Goal: Task Accomplishment & Management: Manage account settings

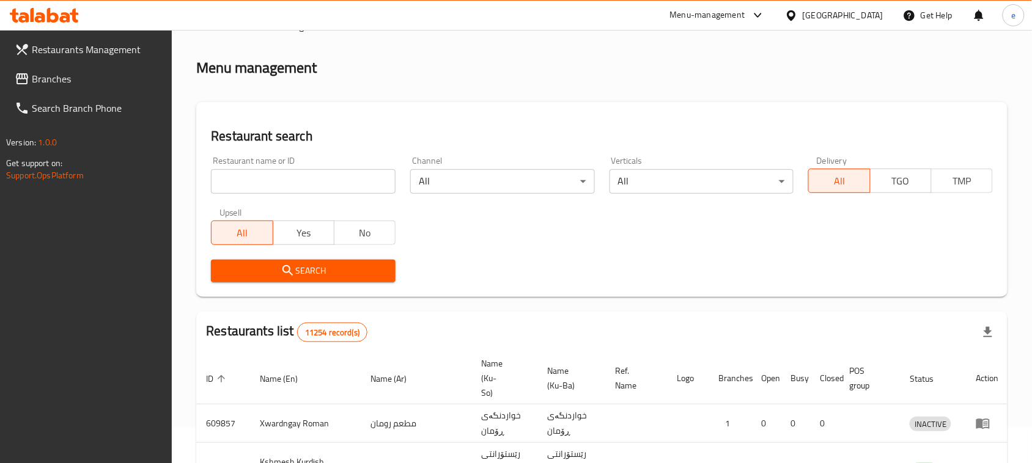
scroll to position [153, 0]
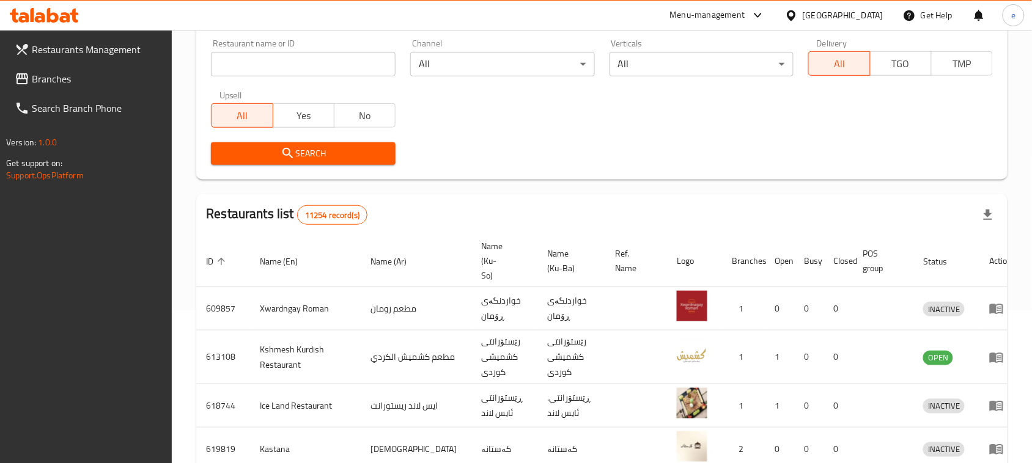
click at [46, 84] on span "Branches" at bounding box center [97, 79] width 131 height 15
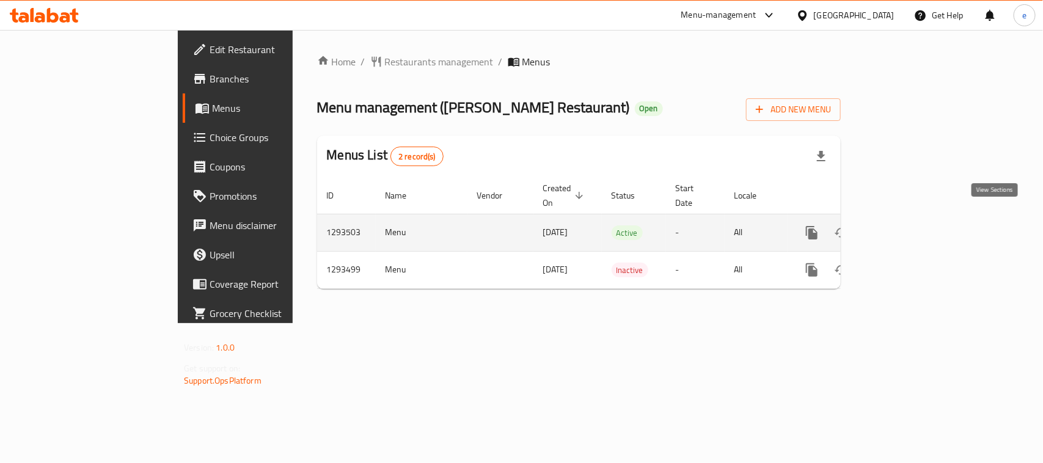
click at [915, 218] on link "enhanced table" at bounding box center [900, 232] width 29 height 29
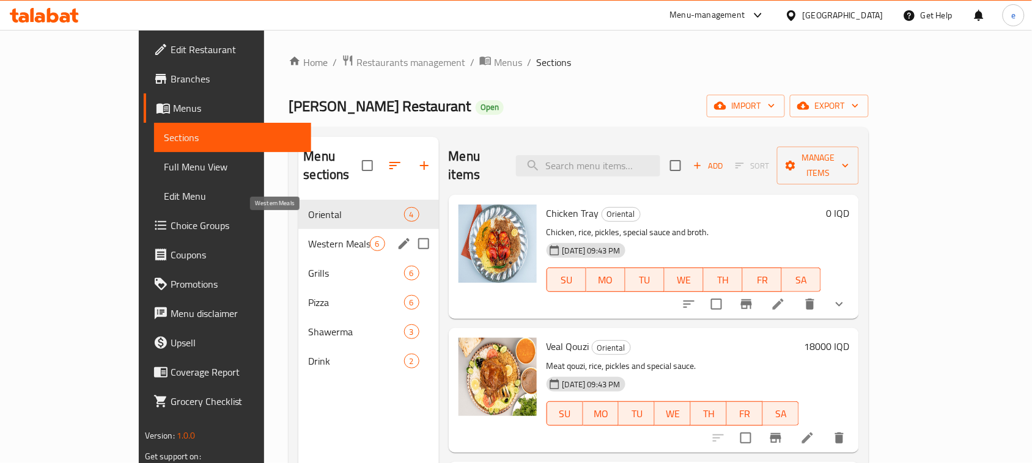
click at [308, 237] on span "Western Meals" at bounding box center [338, 244] width 61 height 15
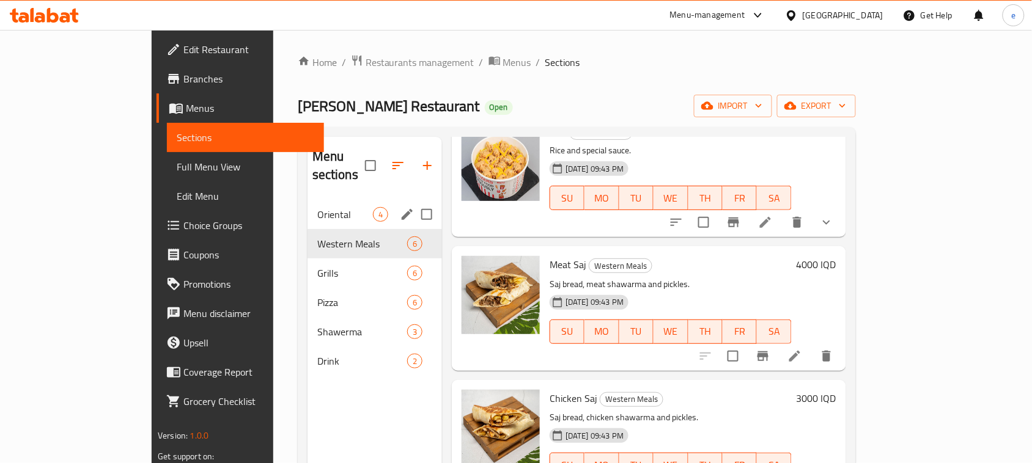
click at [317, 207] on span "Oriental" at bounding box center [345, 214] width 56 height 15
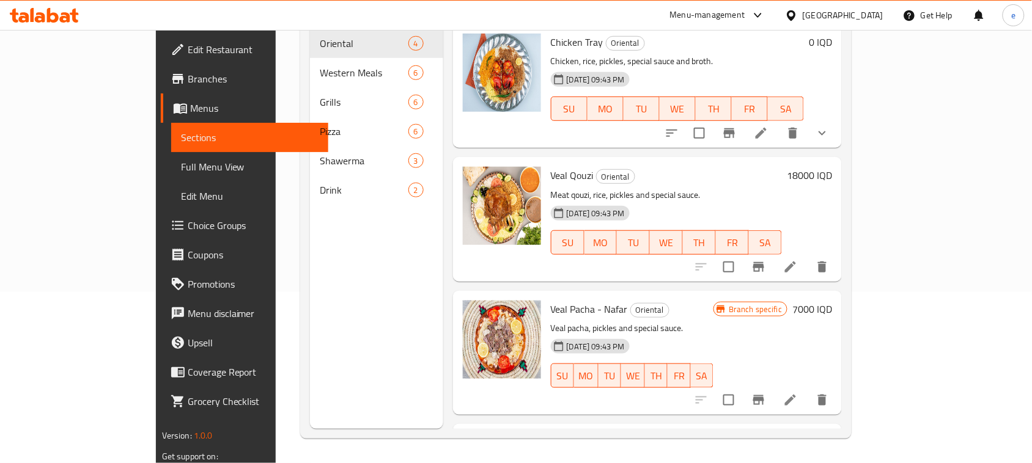
scroll to position [19, 0]
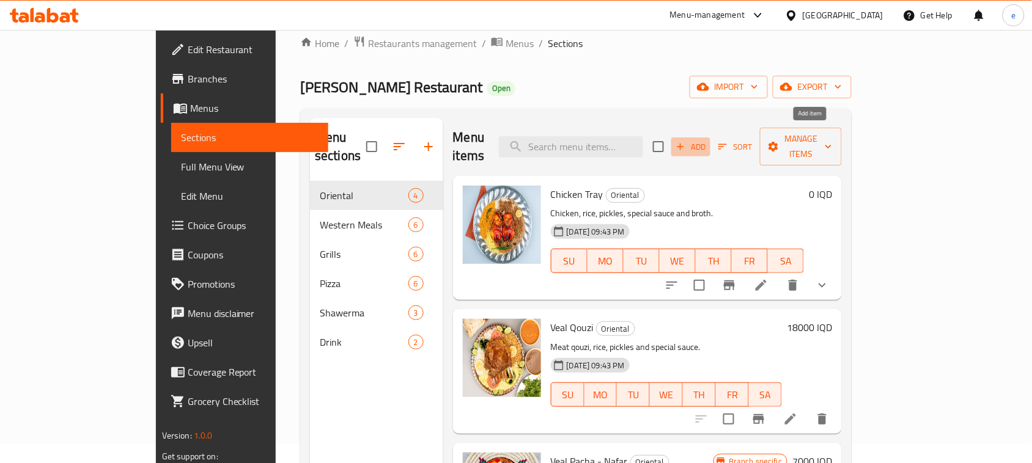
click at [707, 142] on span "Add" at bounding box center [690, 147] width 33 height 14
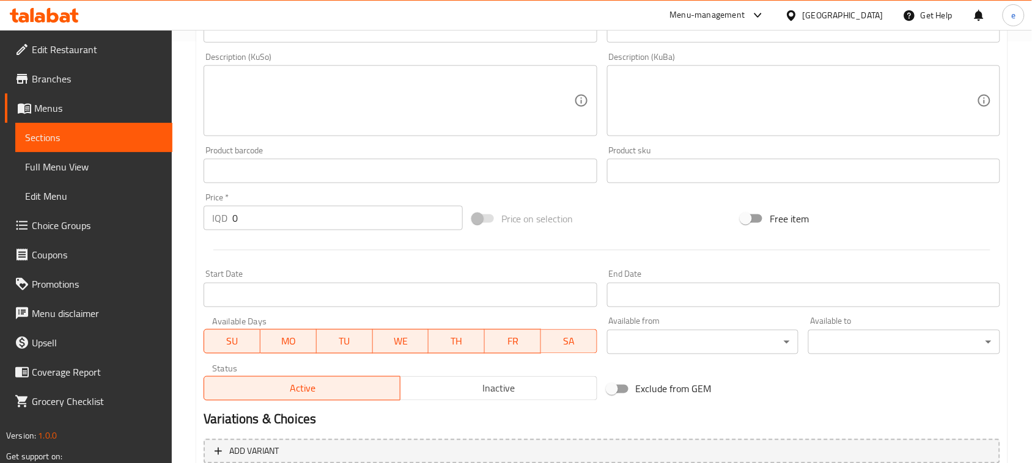
scroll to position [539, 0]
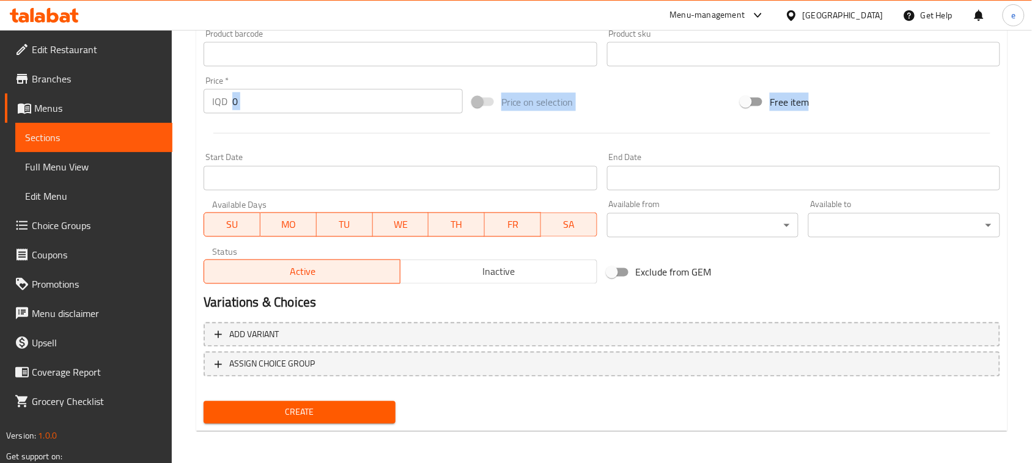
drag, startPoint x: 291, startPoint y: 120, endPoint x: 248, endPoint y: 109, distance: 44.2
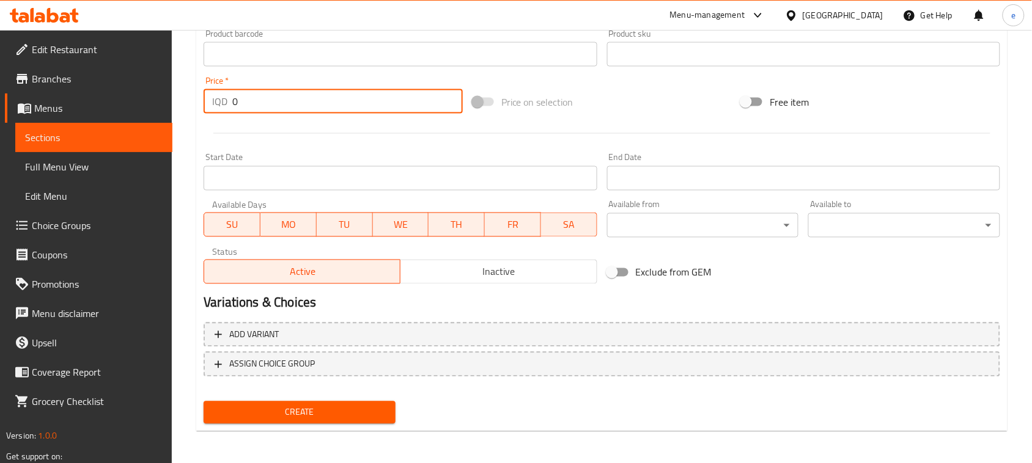
drag, startPoint x: 243, startPoint y: 108, endPoint x: 227, endPoint y: 109, distance: 16.5
click at [227, 109] on div "IQD 0 Price *" at bounding box center [333, 101] width 259 height 24
paste input "1600"
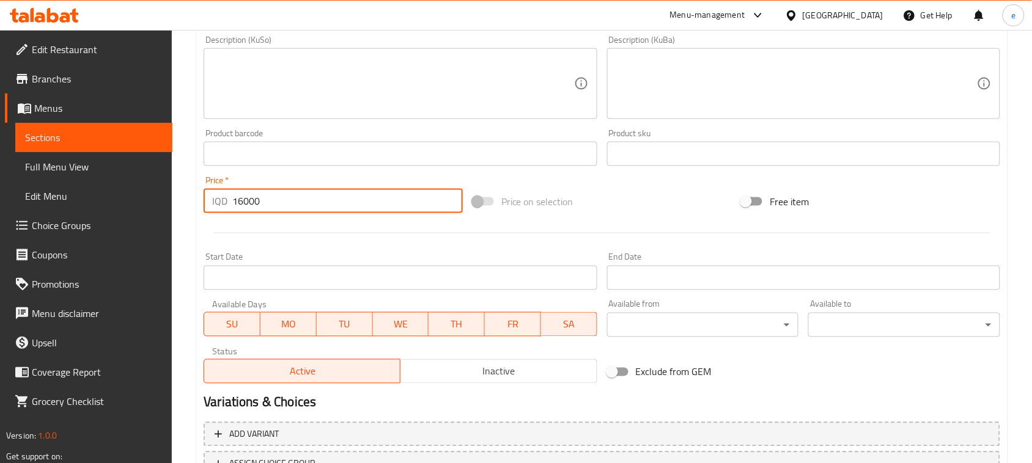
scroll to position [386, 0]
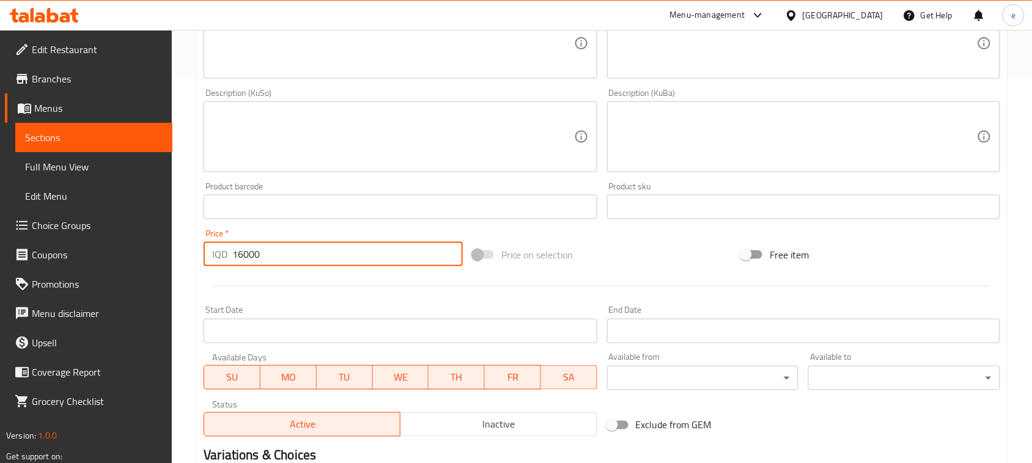
type input "16000"
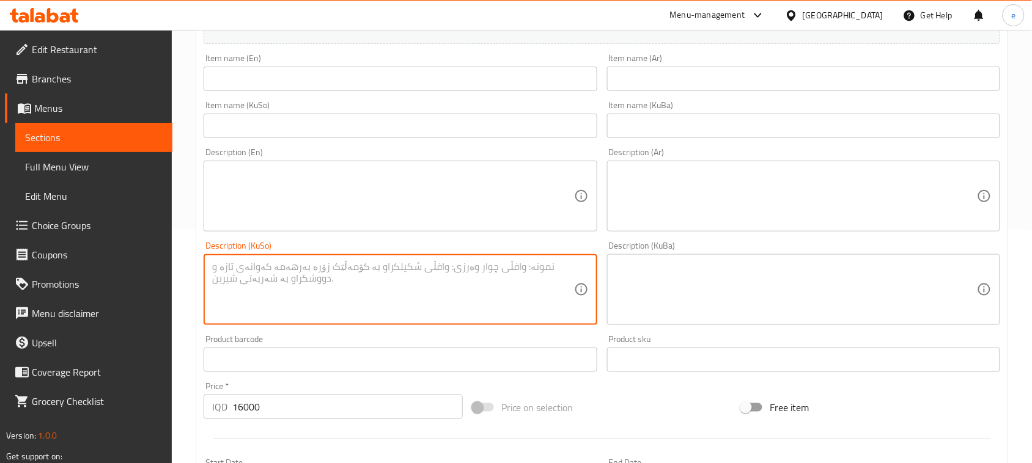
click at [384, 316] on textarea at bounding box center [392, 290] width 361 height 58
click at [347, 131] on input "text" at bounding box center [400, 126] width 393 height 24
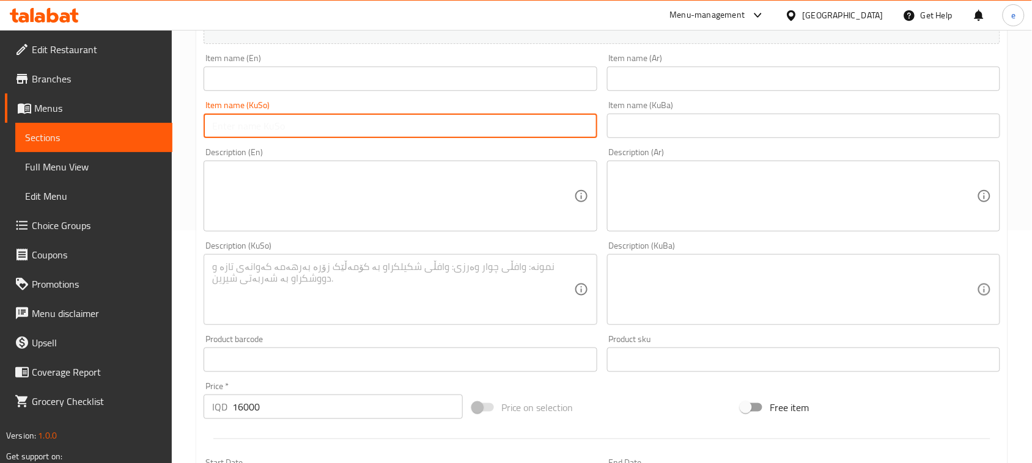
paste input "دۆڵمە / یاپراخ"
click at [224, 123] on input "دۆڵمە / یاپراخ" at bounding box center [400, 126] width 393 height 24
click at [219, 124] on input "دۆڵمە" at bounding box center [400, 126] width 393 height 24
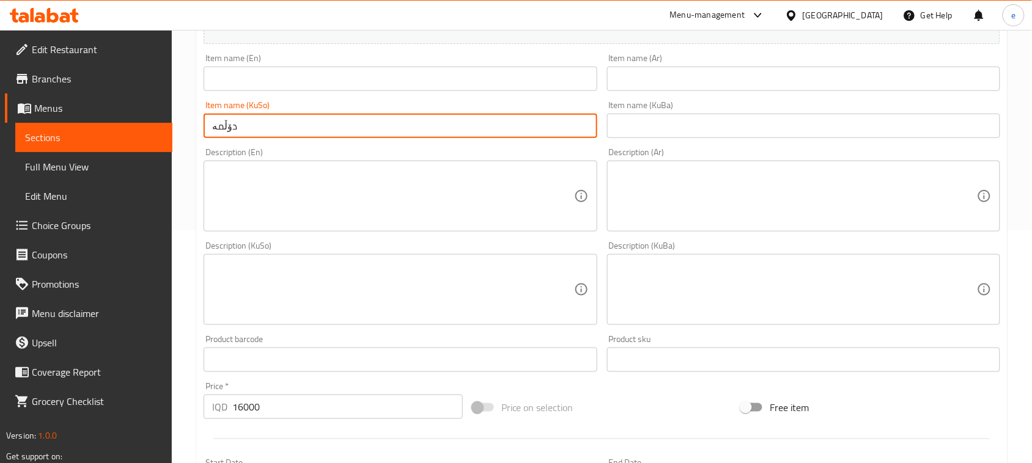
type input "دۆڵمە"
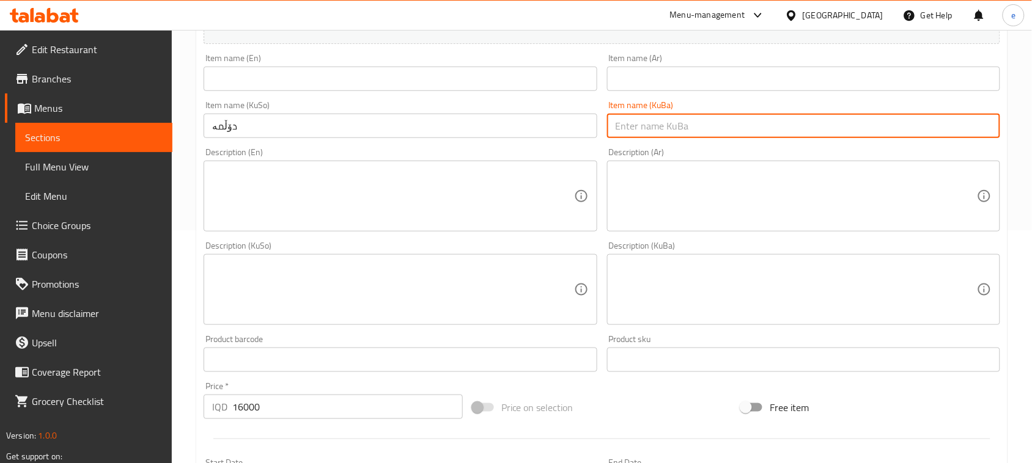
click at [637, 125] on input "text" at bounding box center [803, 126] width 393 height 24
paste input "دۆڵمە"
type input "دۆڵمە"
click at [407, 78] on input "text" at bounding box center [400, 79] width 393 height 24
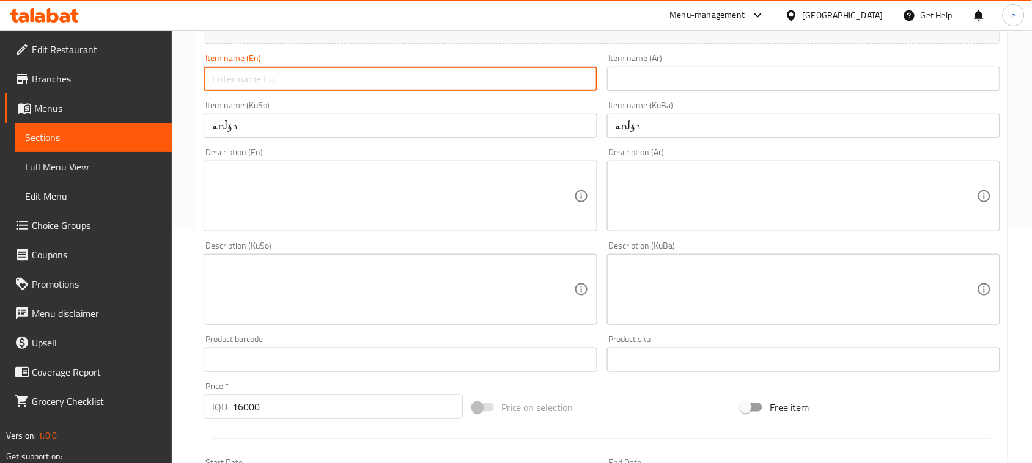
paste input "Dolma"
type input "Dolma"
drag, startPoint x: 670, startPoint y: 93, endPoint x: 670, endPoint y: 86, distance: 6.7
click at [670, 92] on div "Item name (Ar) Item name (Ar)" at bounding box center [803, 72] width 403 height 47
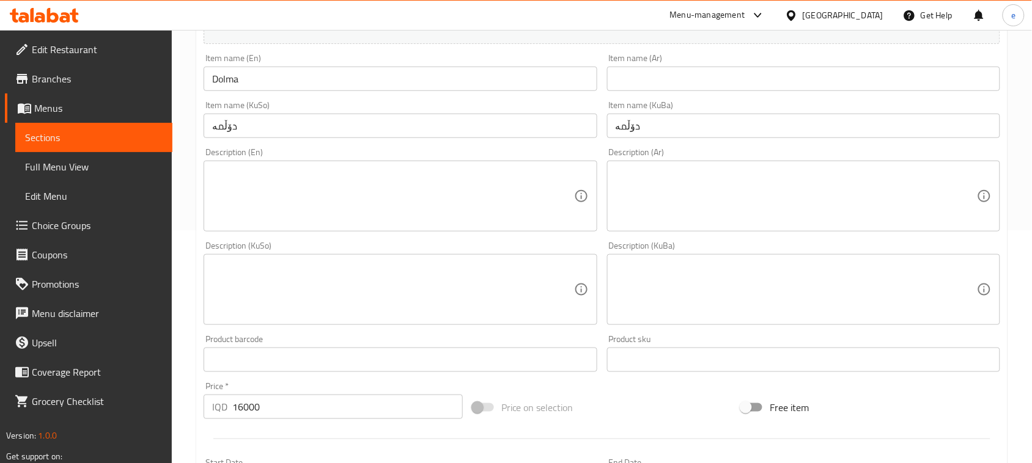
click at [670, 86] on input "text" at bounding box center [803, 79] width 393 height 24
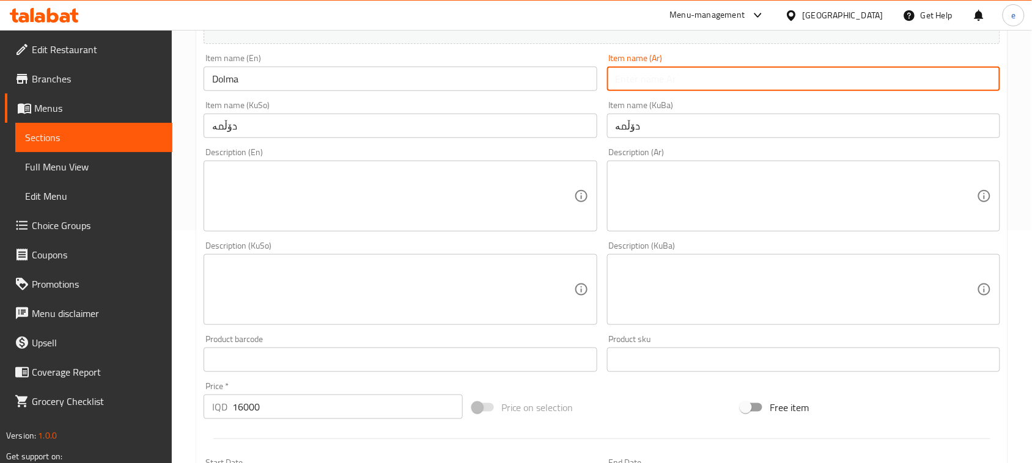
paste input "دولمة"
click at [713, 78] on input "دولمة" at bounding box center [803, 79] width 393 height 24
paste input "1 كيلو"
type input "1 كيلو دولمة"
click at [509, 129] on input "دۆڵمە" at bounding box center [400, 126] width 393 height 24
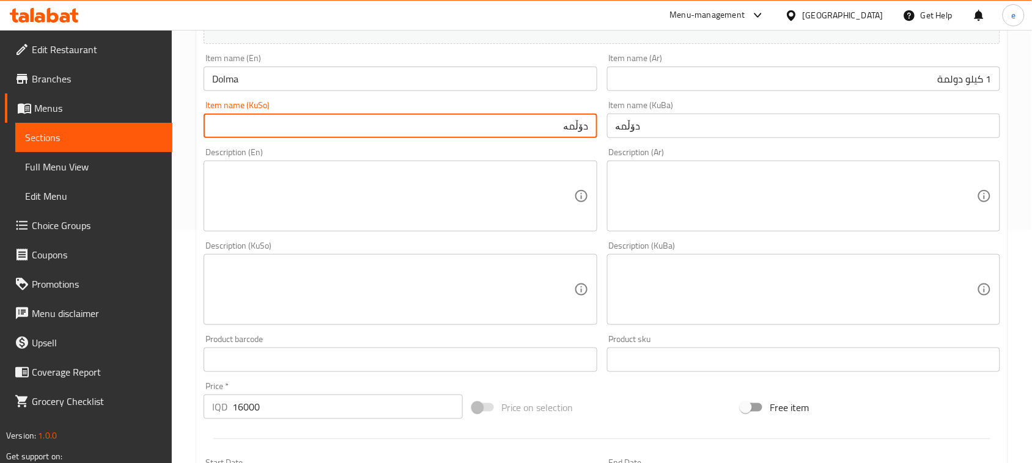
click at [211, 79] on input "Dolma" at bounding box center [400, 79] width 393 height 24
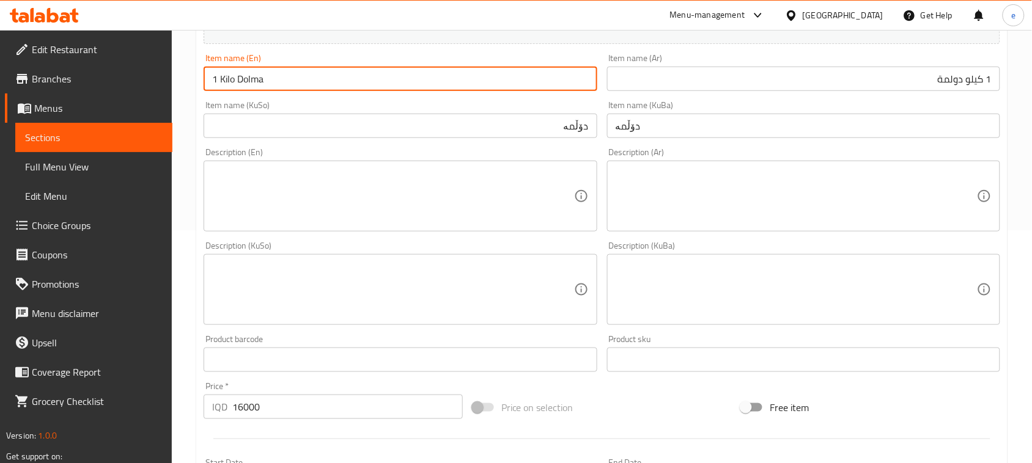
click at [589, 130] on input "دۆڵمە" at bounding box center [400, 126] width 393 height 24
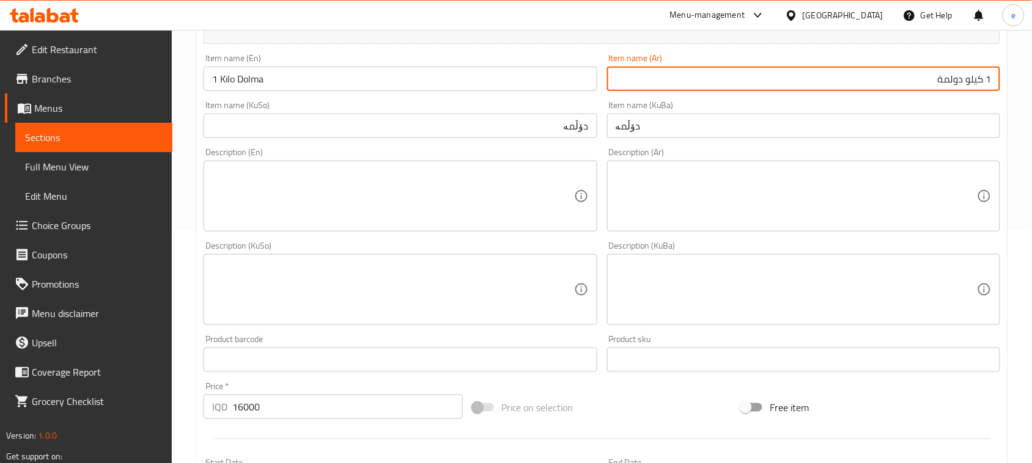
click at [982, 83] on input "1 كيلو دولمة" at bounding box center [803, 79] width 393 height 24
click at [972, 84] on input "1 كيلو دولمة" at bounding box center [803, 79] width 393 height 24
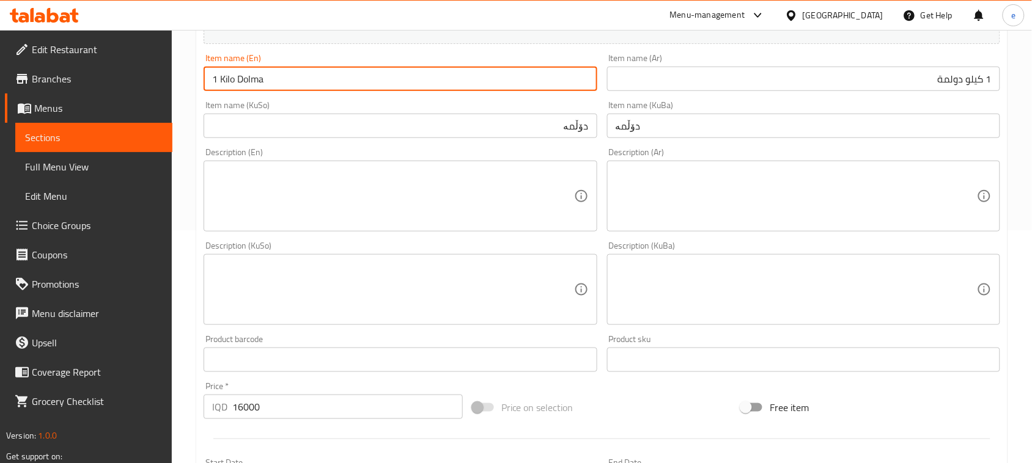
click at [221, 78] on input "1 Kilo Dolma" at bounding box center [400, 79] width 393 height 24
click at [209, 78] on input "1 Kilo Dolma" at bounding box center [400, 79] width 393 height 24
drag, startPoint x: 209, startPoint y: 78, endPoint x: 226, endPoint y: 78, distance: 17.1
click at [226, 78] on input "1 Kilo Dolma" at bounding box center [400, 79] width 393 height 24
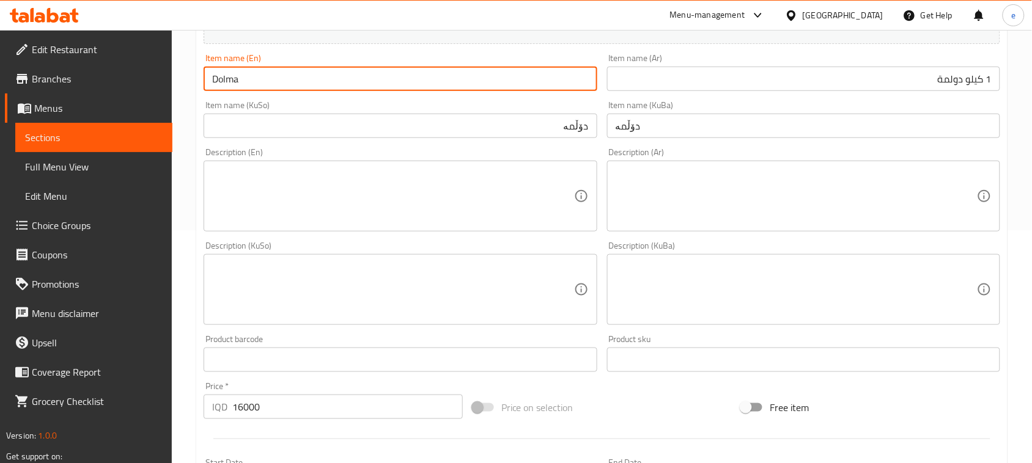
click at [248, 81] on input "Dolma" at bounding box center [400, 79] width 393 height 24
click at [212, 78] on input "Dolma" at bounding box center [400, 79] width 393 height 24
click at [255, 74] on input "Dolma" at bounding box center [400, 79] width 393 height 24
paste input "1 Kilo"
type input "Dolma - 1 Kilo"
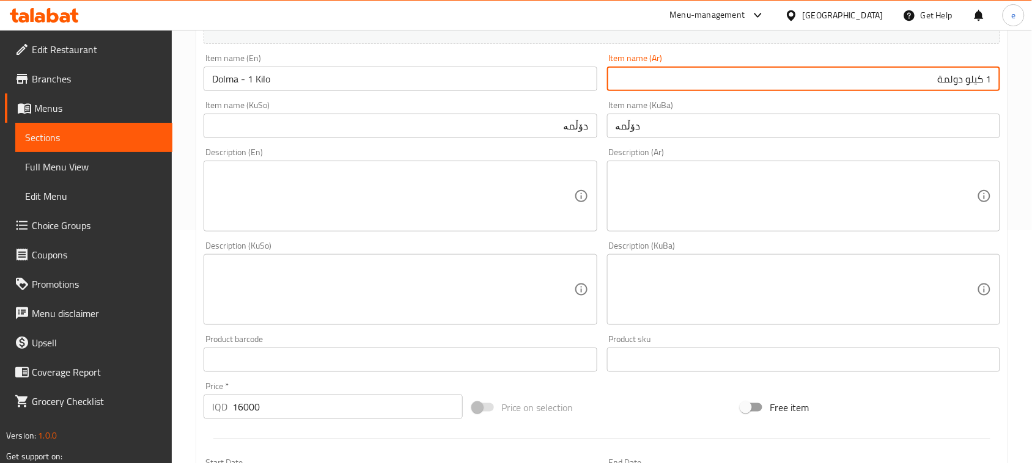
drag, startPoint x: 970, startPoint y: 83, endPoint x: 977, endPoint y: 83, distance: 6.7
click at [977, 83] on input "1 كيلو دولمة" at bounding box center [803, 79] width 393 height 24
drag, startPoint x: 967, startPoint y: 83, endPoint x: 993, endPoint y: 83, distance: 26.3
click at [993, 83] on input "1 كيلو دولمة" at bounding box center [803, 79] width 393 height 24
click at [951, 83] on input "دولمة" at bounding box center [803, 79] width 393 height 24
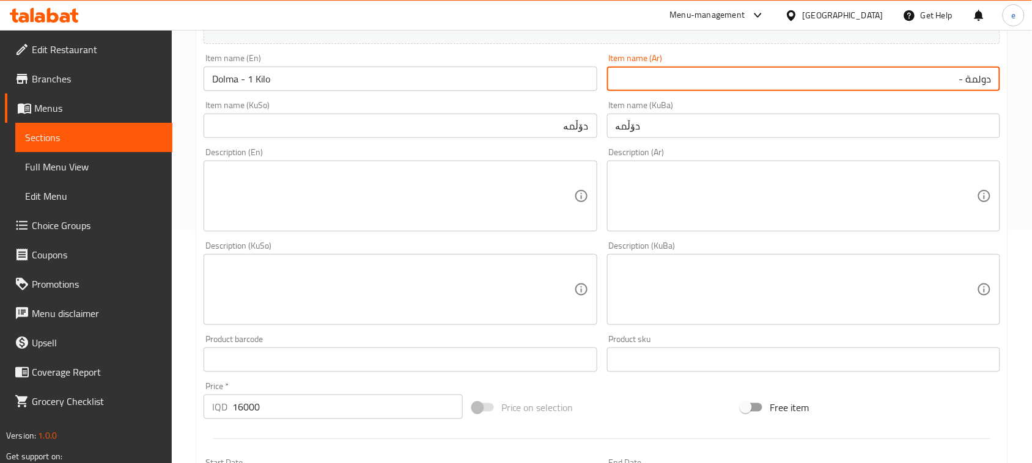
paste input "1 كيلو"
type input "دولمة - 1 كيلو"
click at [517, 135] on input "دۆڵمە" at bounding box center [400, 126] width 393 height 24
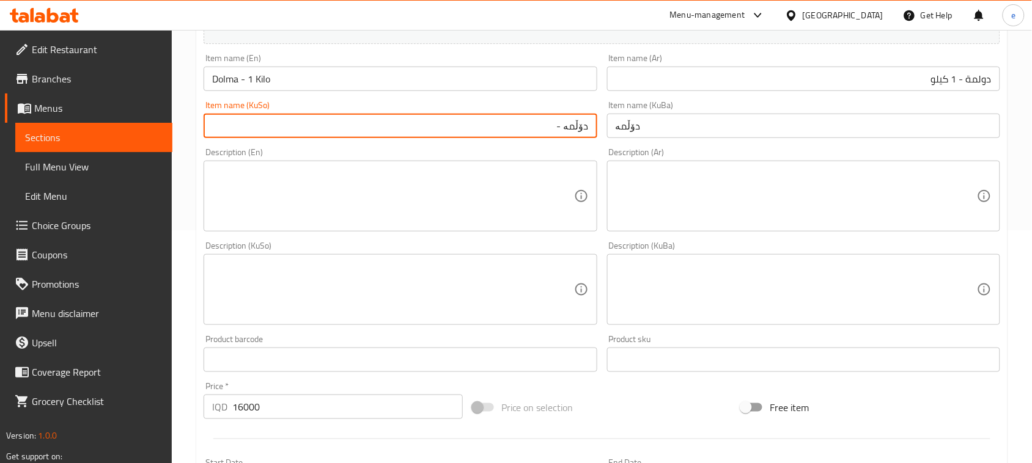
paste input "1 کیلۆ"
click at [561, 131] on input "دۆڵمە - 1 کیلۆ" at bounding box center [400, 126] width 393 height 24
type input "دۆڵمە - 1 کیلۆ"
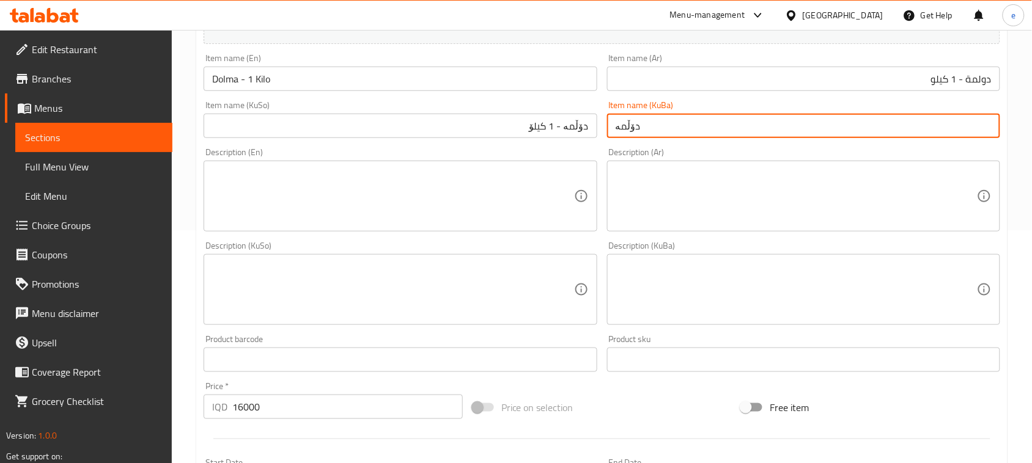
click at [638, 133] on input "دۆڵمە" at bounding box center [803, 126] width 393 height 24
paste input "- 1 کیلۆ"
type input "دۆڵمە - 1 کیلۆ"
click at [448, 205] on textarea at bounding box center [392, 196] width 361 height 58
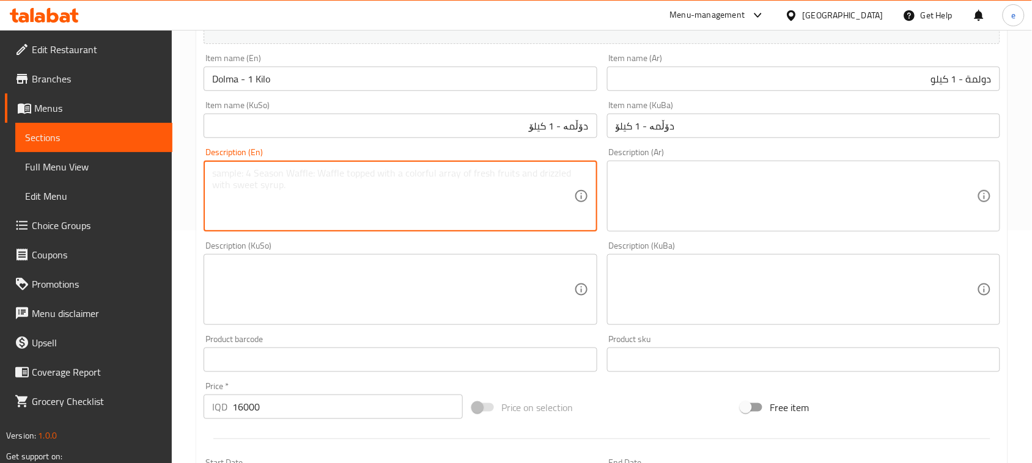
paste textarea "Vegetables stuffed with Iraqi dolma filling"
type textarea "Vegetables stuffed with Iraqi dolma filling"
click at [705, 206] on textarea at bounding box center [796, 196] width 361 height 58
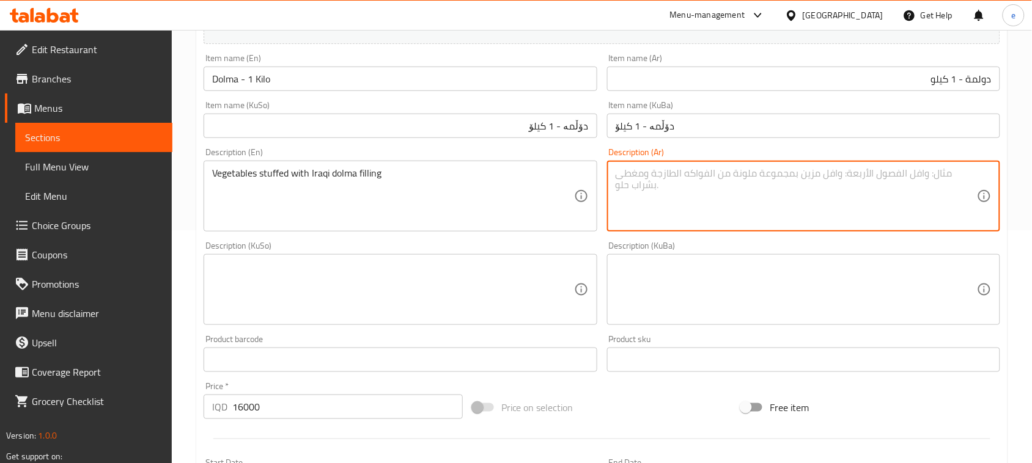
paste textarea "خضروات محشية بحشوة دولمة عراقية"
type textarea "خضروات محشية بحشوة دولمة عراقية"
click at [498, 303] on textarea at bounding box center [392, 290] width 361 height 58
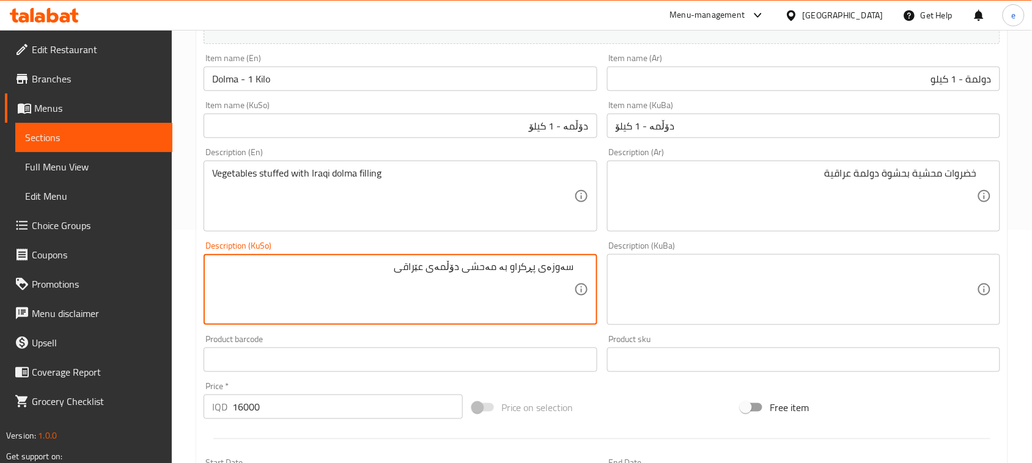
click at [456, 284] on textarea "سەوزەی پڕکراو بە مەحشی دۆڵمەی عێراقی" at bounding box center [392, 290] width 361 height 58
type textarea "سەوزەی پڕکراو بە مەحشی دۆڵمەی عێراقی"
click at [718, 297] on textarea at bounding box center [796, 290] width 361 height 58
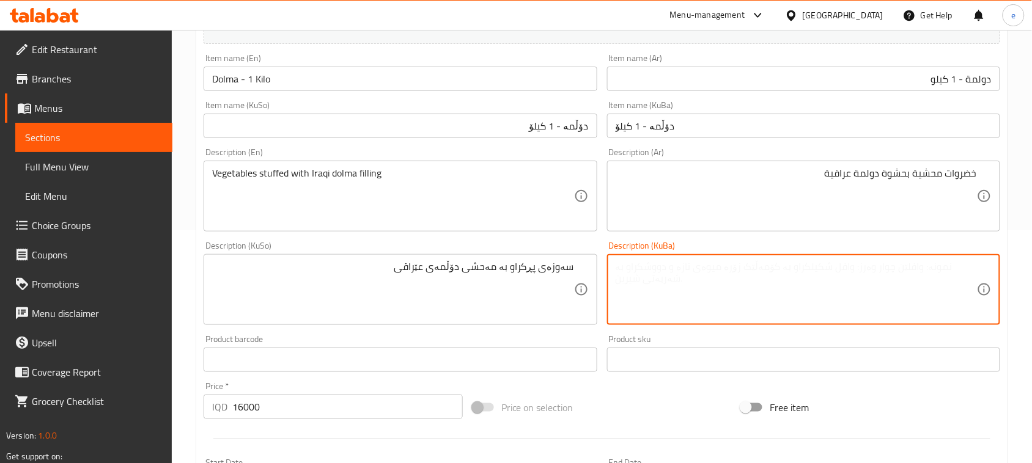
paste textarea "سەوزەی پڕکراو بە مەحشی دۆڵمەی عێراقی"
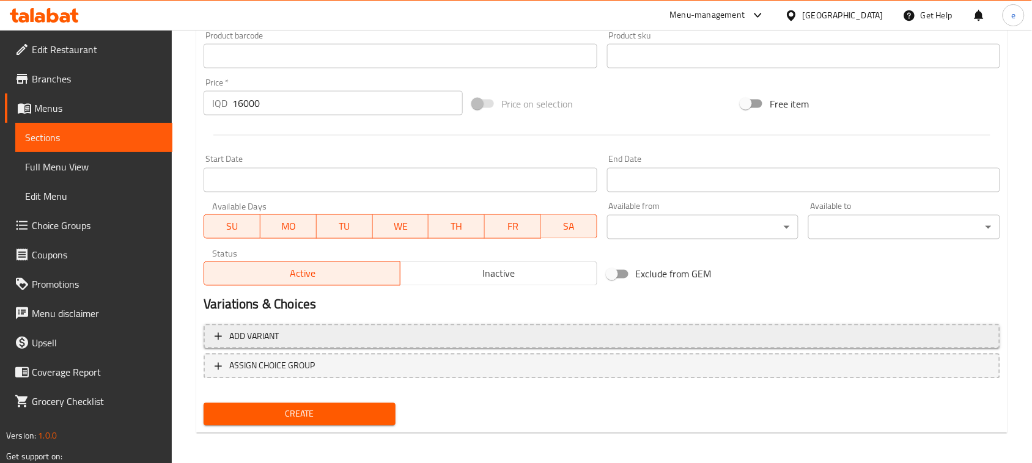
scroll to position [539, 0]
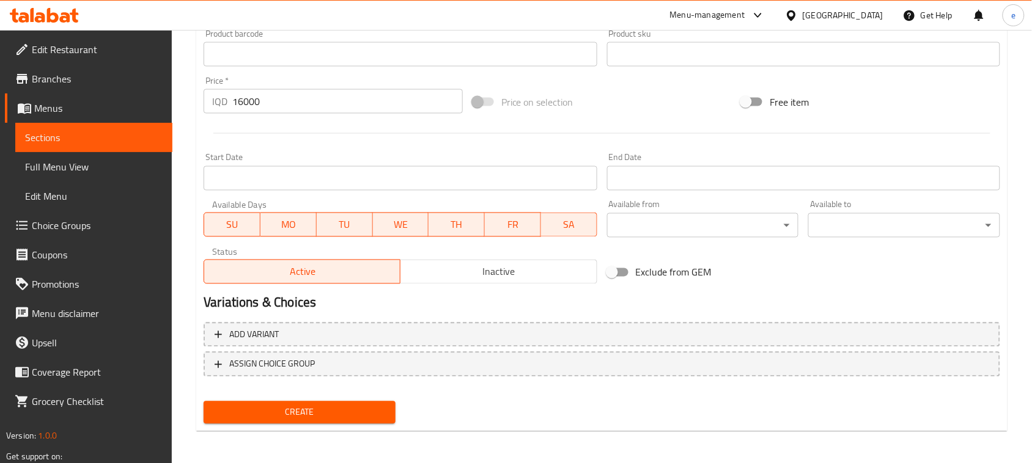
type textarea "سەوزەی پڕکراو بە مەحشی دۆڵمەی عێراقی"
click at [280, 406] on span "Create" at bounding box center [299, 412] width 172 height 15
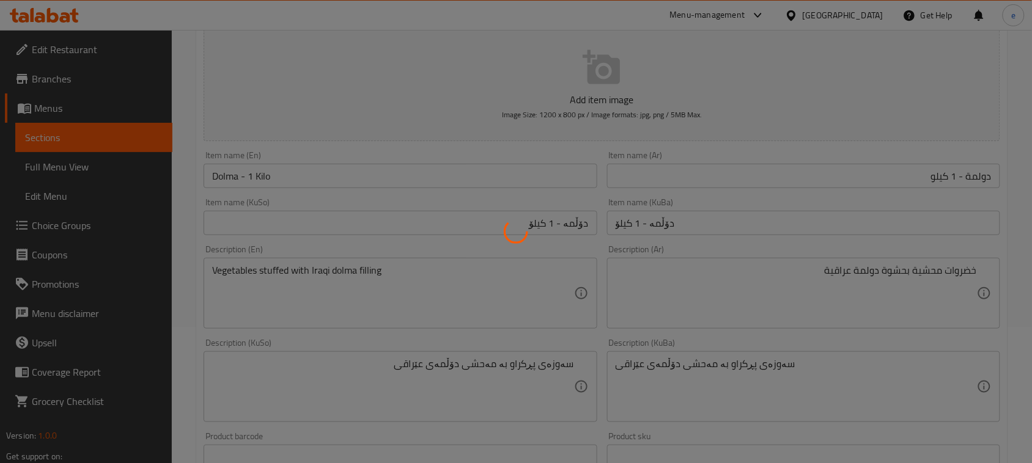
scroll to position [80, 0]
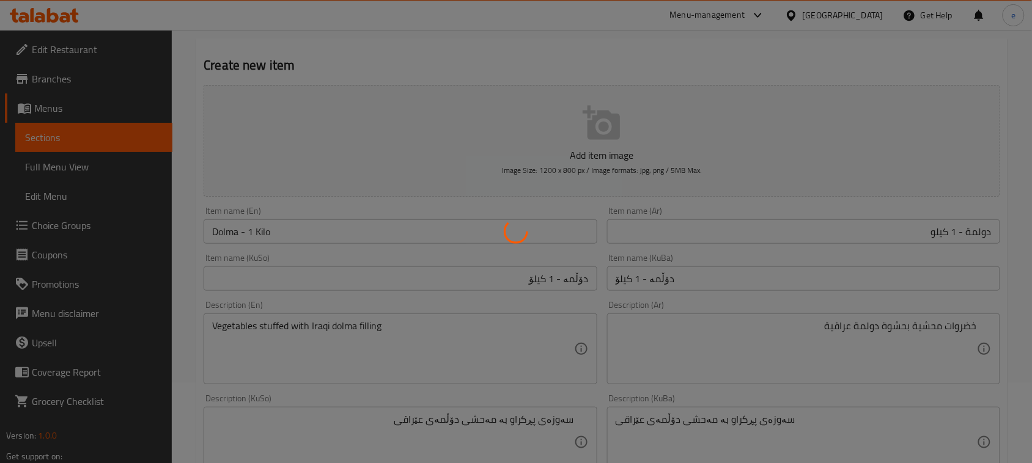
type input "0"
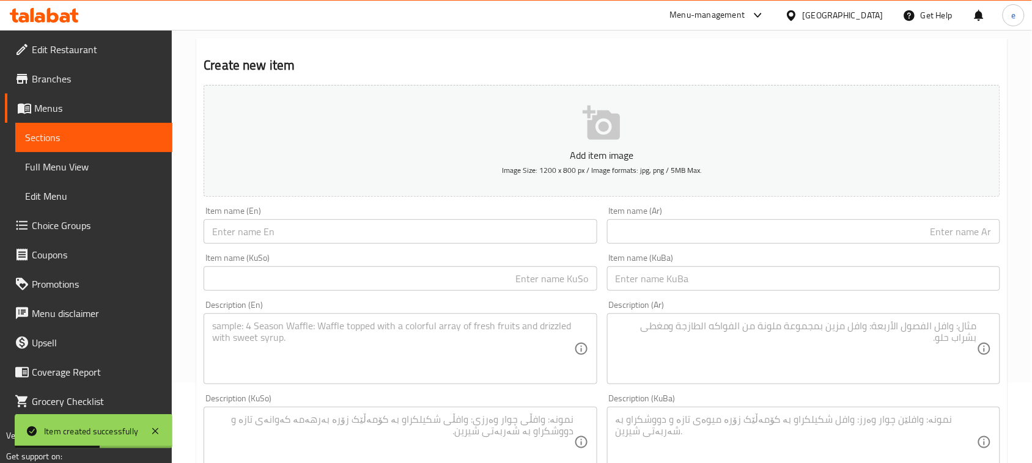
click at [95, 145] on link "Sections" at bounding box center [93, 137] width 157 height 29
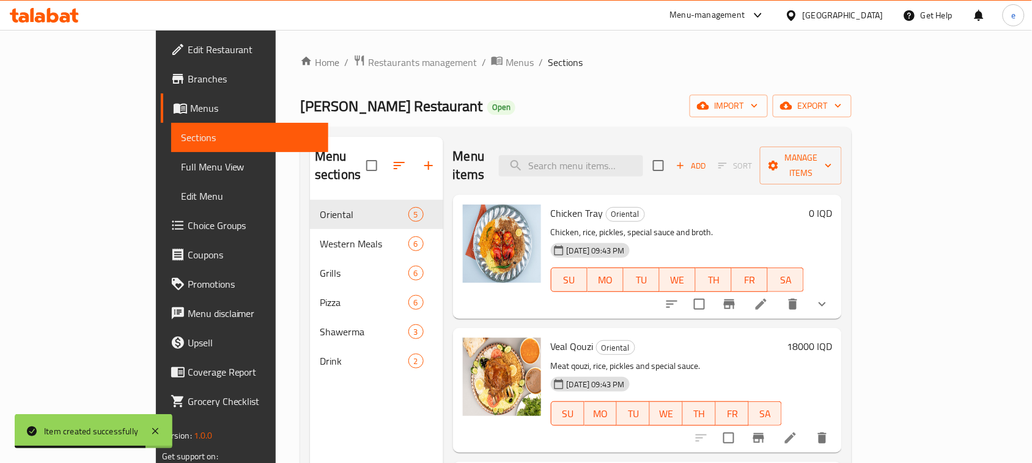
click at [181, 160] on span "Full Menu View" at bounding box center [250, 167] width 138 height 15
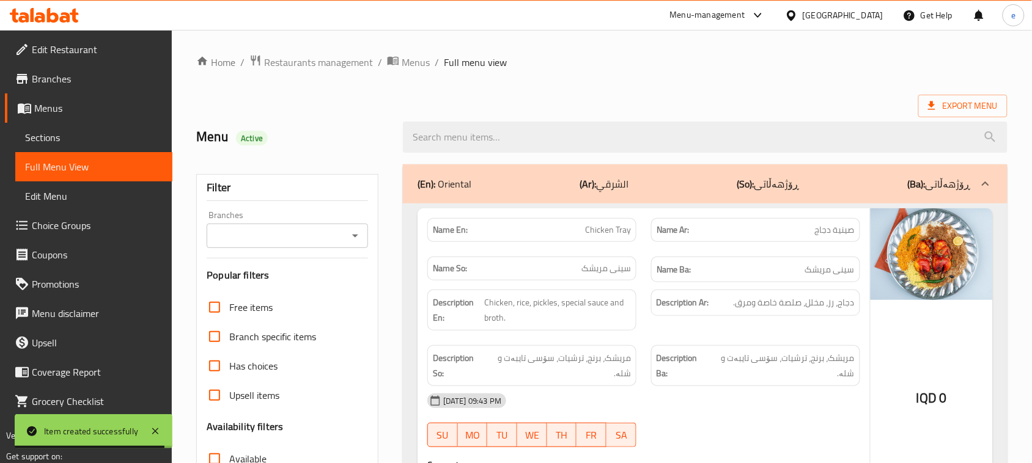
click at [349, 233] on icon "Open" at bounding box center [355, 236] width 15 height 15
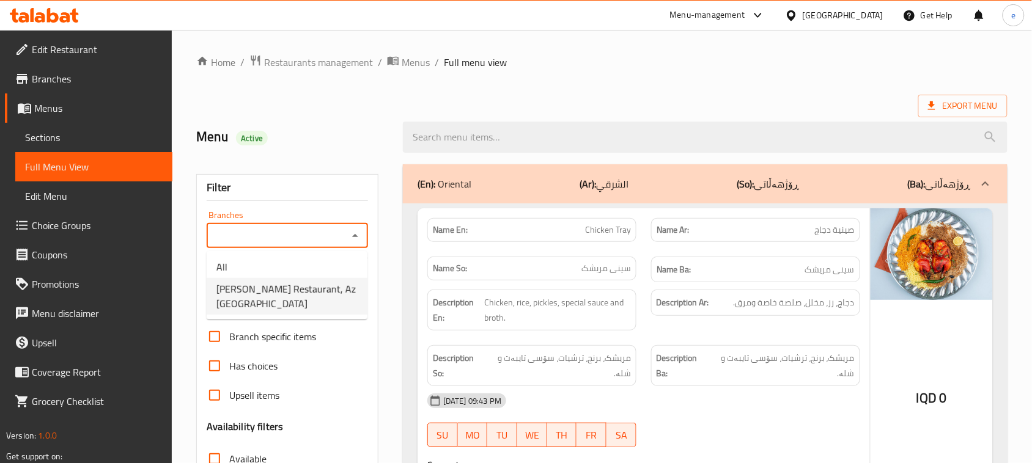
click at [300, 286] on span "Mustafa Al Zarkani Restaurant, Az Zubyr" at bounding box center [286, 296] width 141 height 29
type input "Mustafa Al Zarkani Restaurant, Az Zubyr"
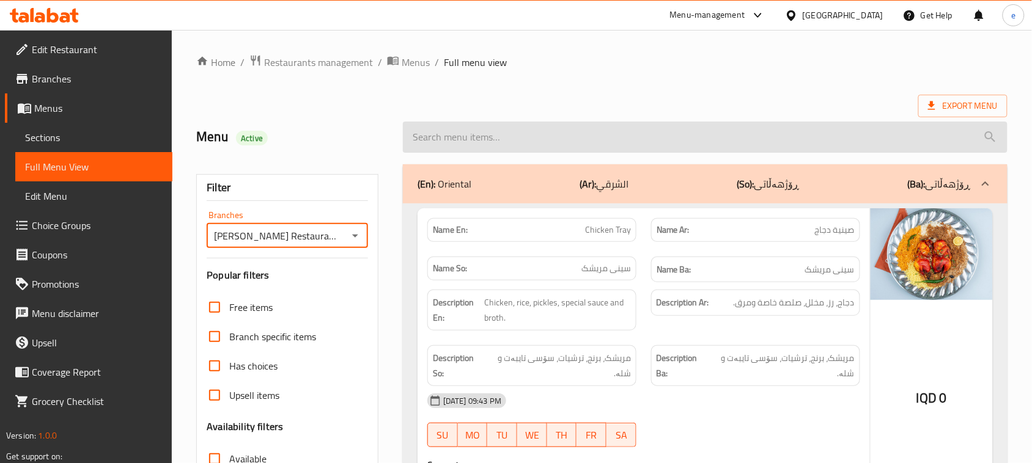
click at [469, 136] on input "search" at bounding box center [705, 137] width 605 height 31
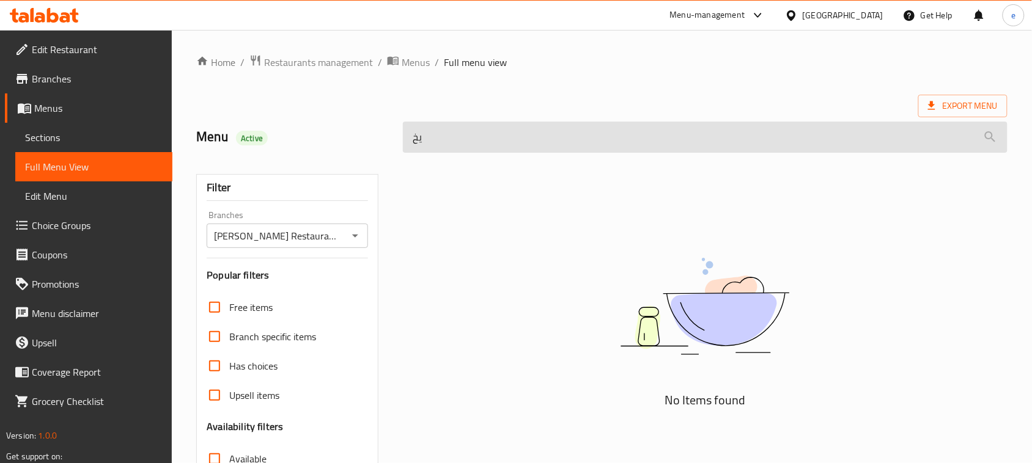
type input "ي"
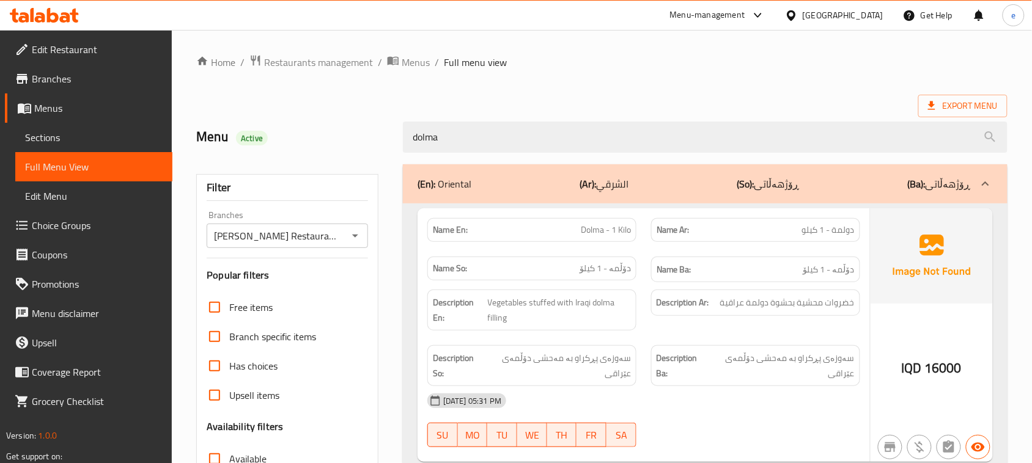
scroll to position [153, 0]
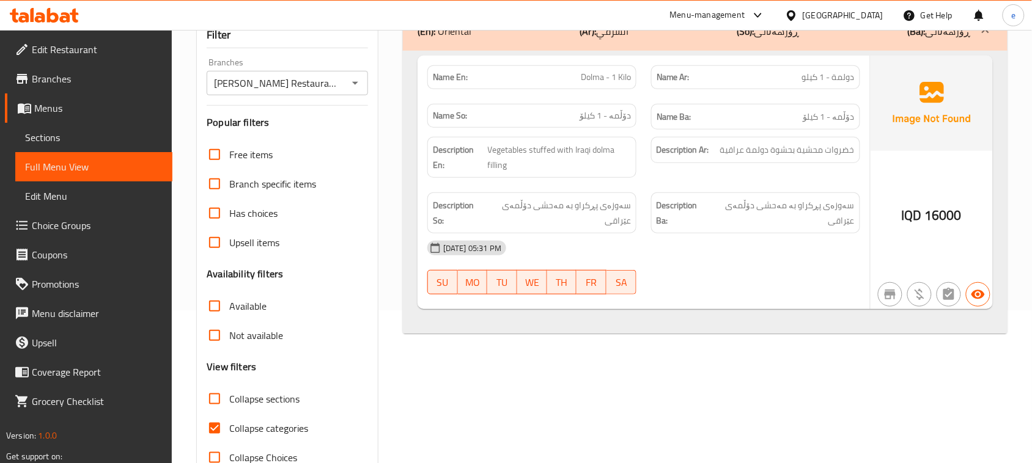
type input "dolma"
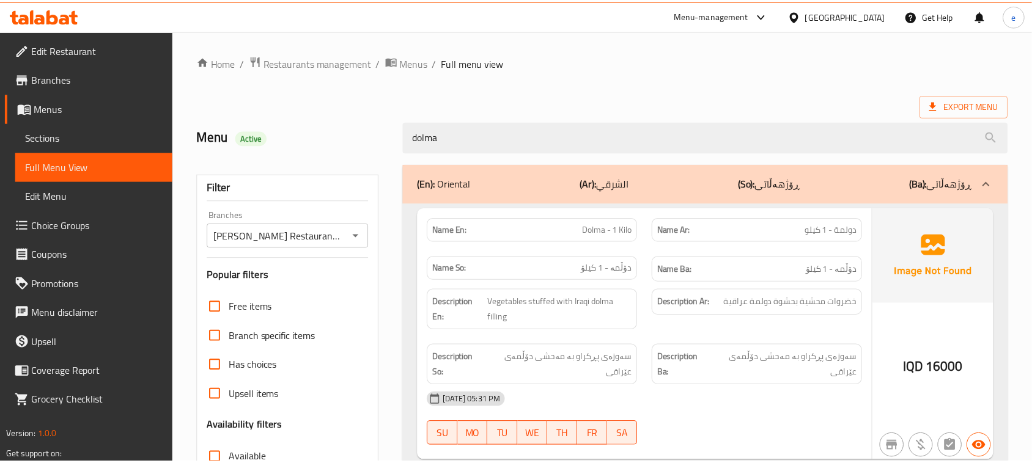
scroll to position [187, 0]
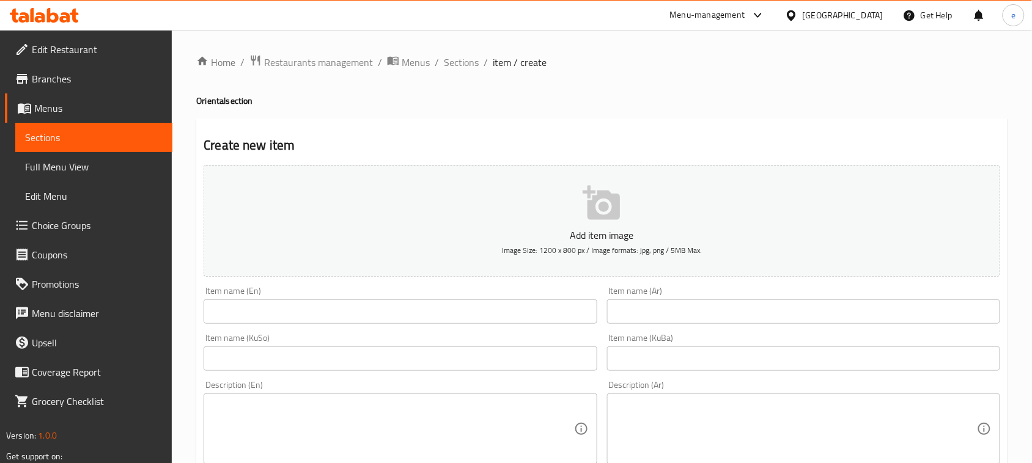
click at [81, 133] on span "Sections" at bounding box center [94, 137] width 138 height 15
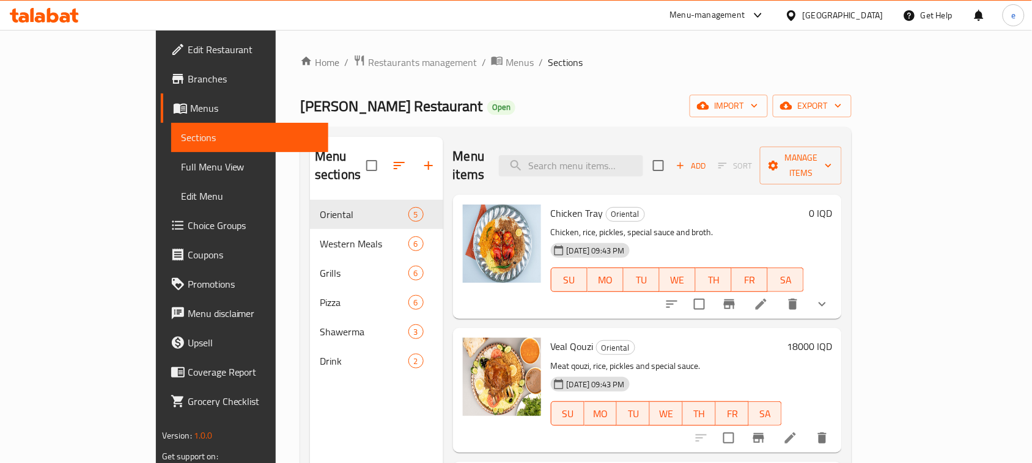
click at [78, 23] on div at bounding box center [44, 15] width 89 height 24
click at [76, 23] on div at bounding box center [44, 15] width 69 height 15
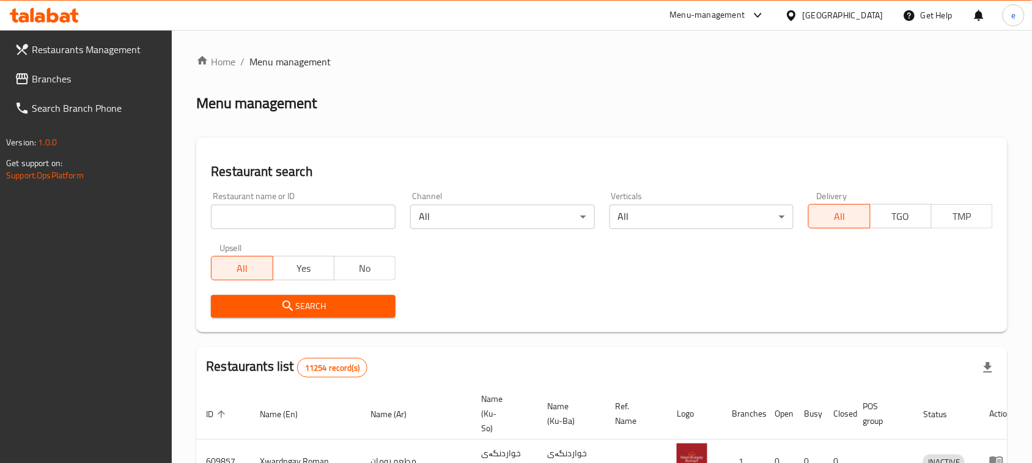
click at [306, 216] on input "search" at bounding box center [303, 217] width 185 height 24
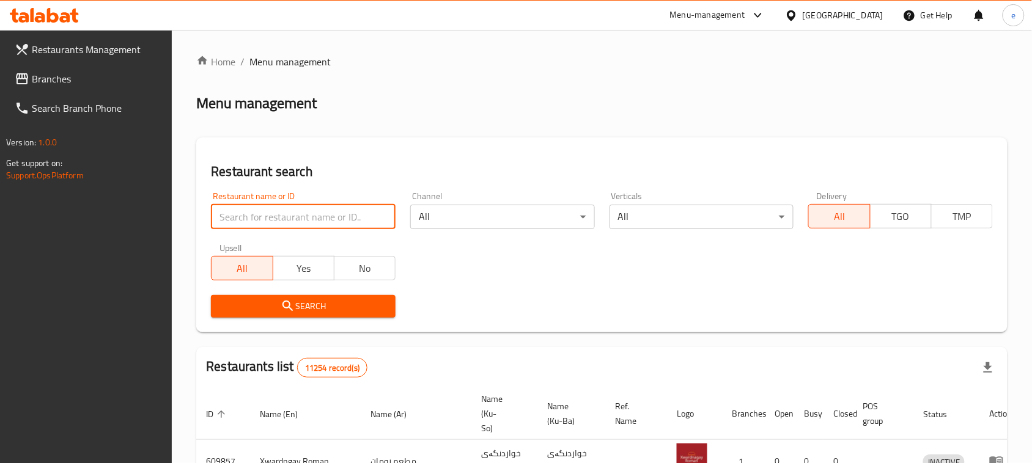
click at [72, 74] on span "Branches" at bounding box center [97, 79] width 131 height 15
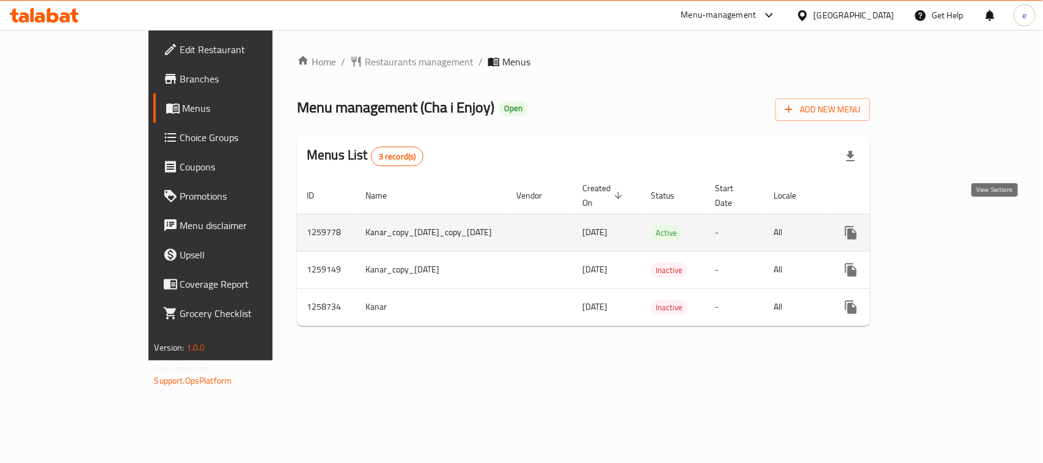
click at [947, 226] on icon "enhanced table" at bounding box center [939, 233] width 15 height 15
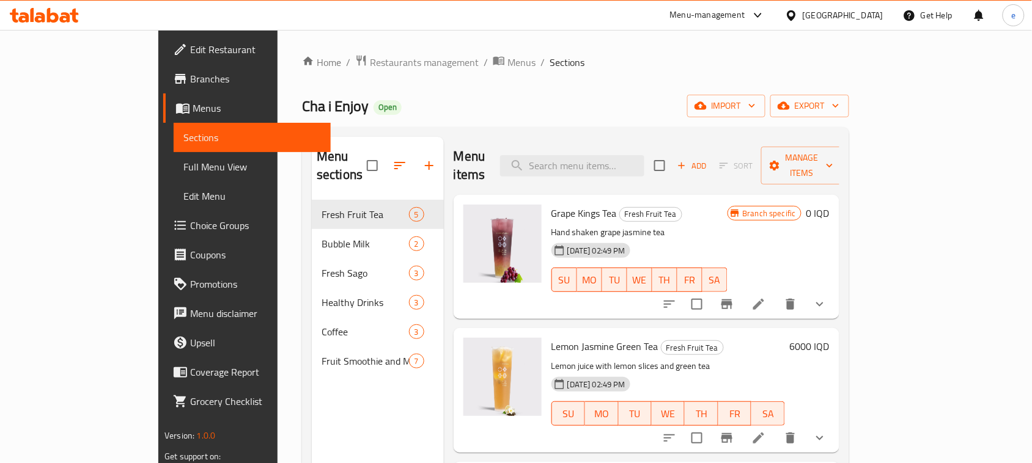
click at [183, 163] on span "Full Menu View" at bounding box center [252, 167] width 138 height 15
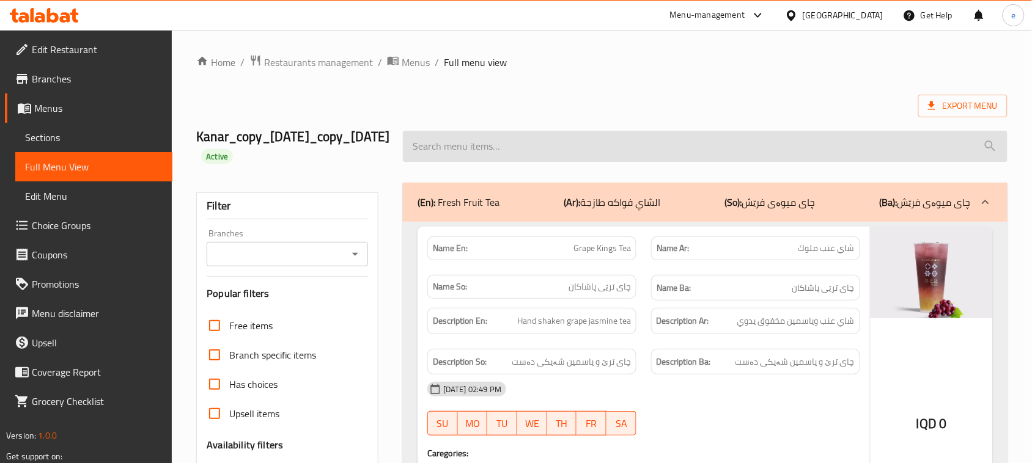
click at [469, 160] on input "search" at bounding box center [705, 146] width 605 height 31
paste input "Mango Pomelo Sago"
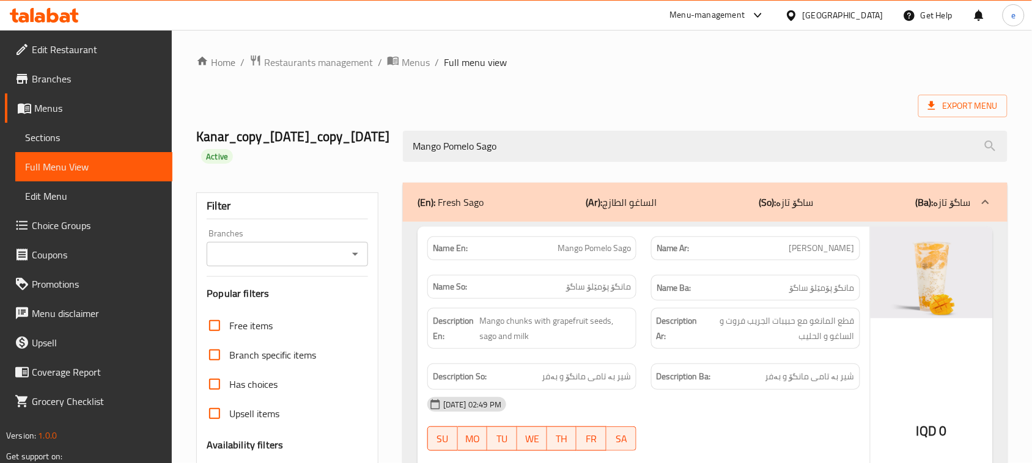
click at [358, 260] on icon "Open" at bounding box center [355, 254] width 15 height 15
type input "Mango Pomelo Sago"
click at [22, 78] on icon at bounding box center [22, 79] width 11 height 10
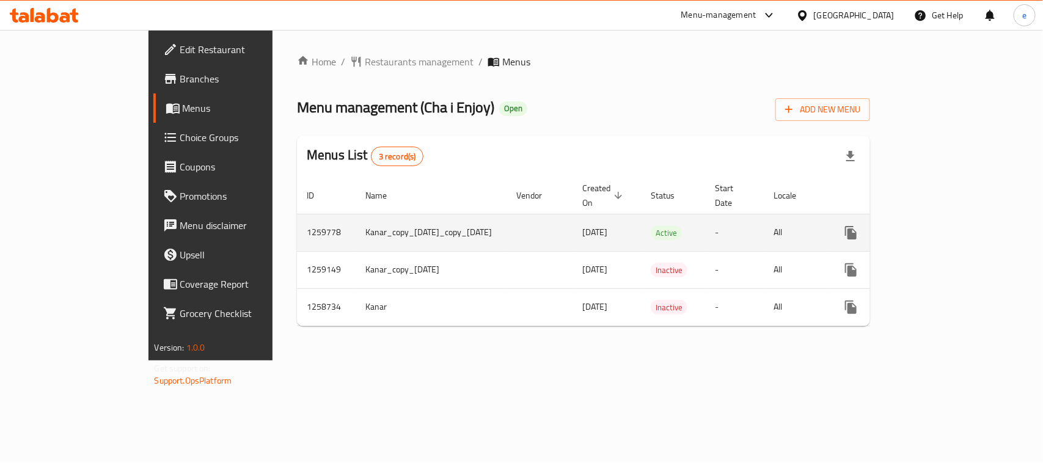
click at [947, 226] on icon "enhanced table" at bounding box center [939, 233] width 15 height 15
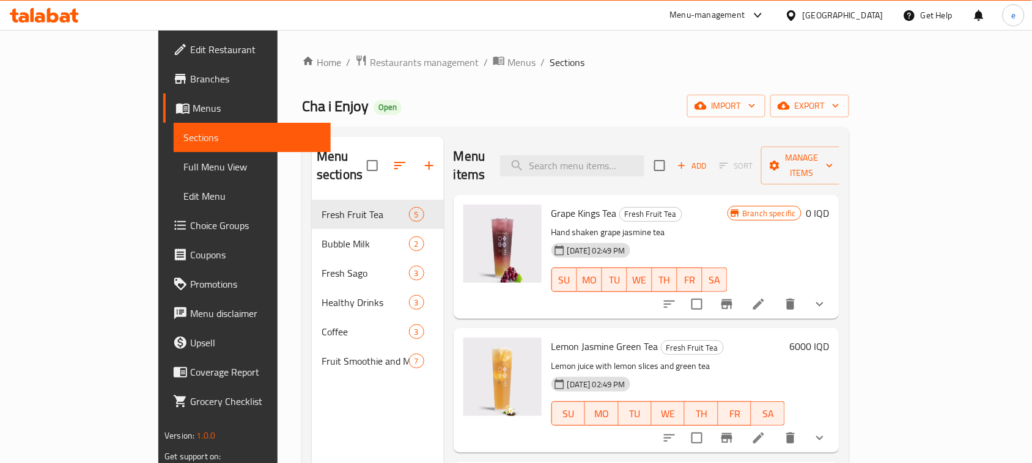
click at [174, 154] on link "Full Menu View" at bounding box center [252, 166] width 157 height 29
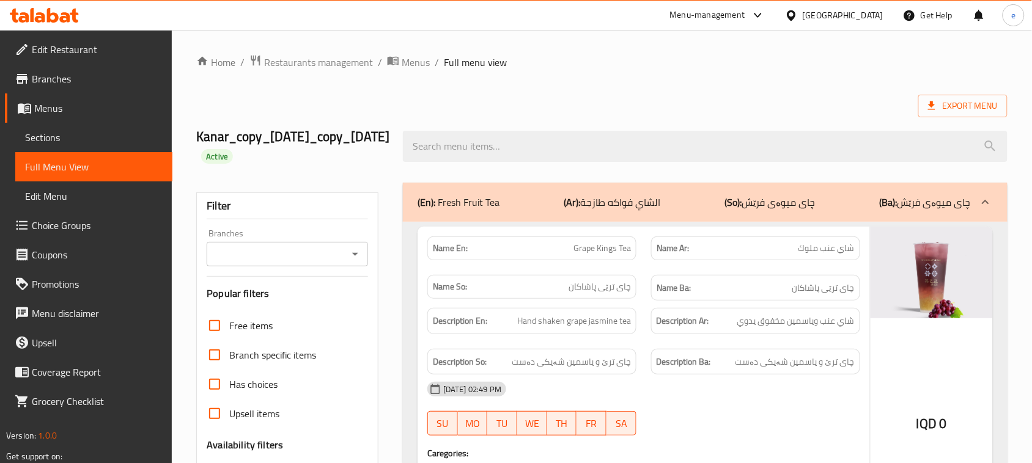
click at [349, 254] on icon "Open" at bounding box center [355, 254] width 15 height 15
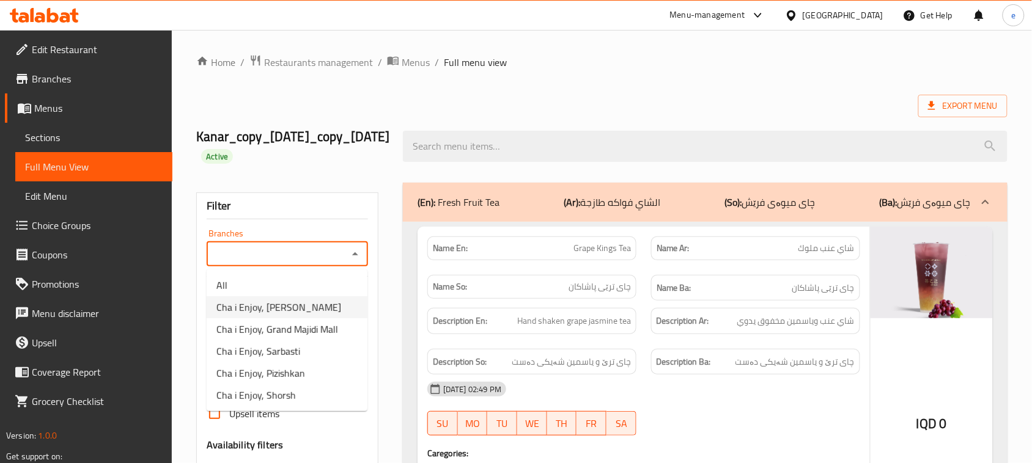
click at [314, 304] on li "Cha i Enjoy, Naz Naz" at bounding box center [287, 307] width 161 height 22
type input "Cha i Enjoy, Naz Naz"
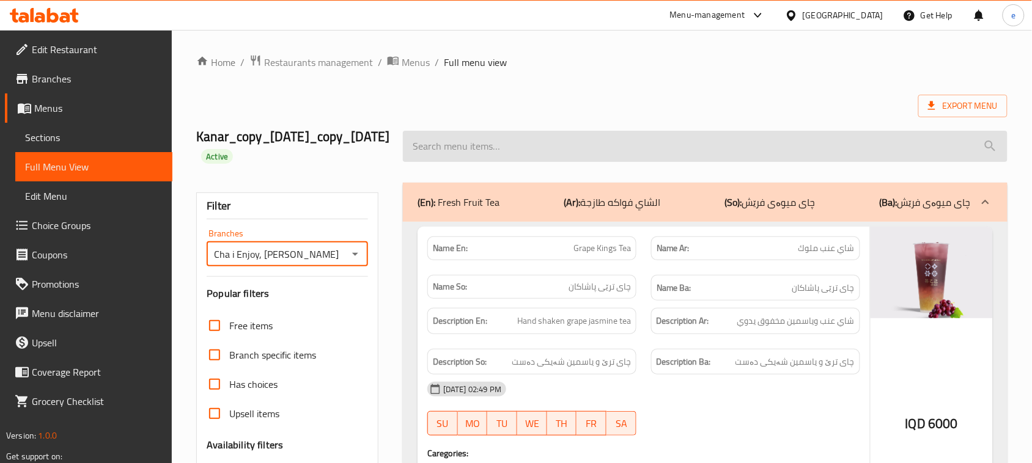
click at [509, 147] on input "search" at bounding box center [705, 146] width 605 height 31
paste input "Mango Pomelo Sago"
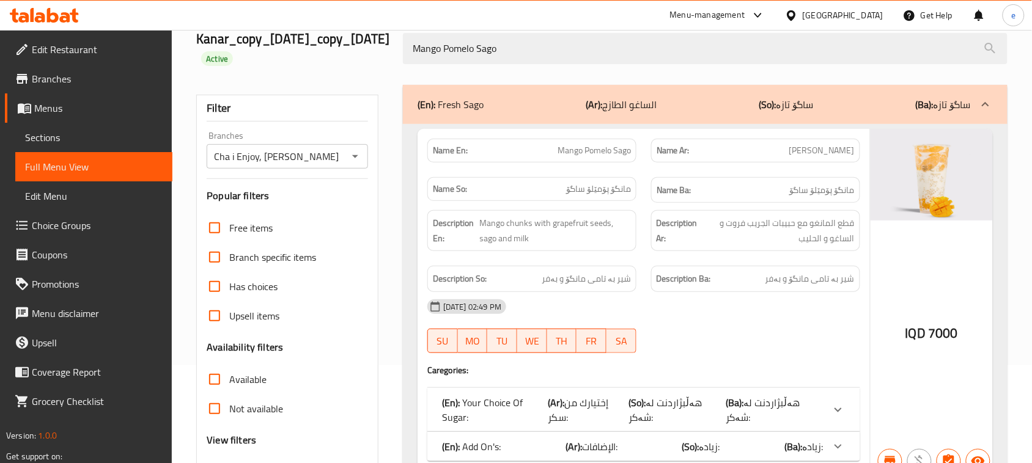
scroll to position [153, 0]
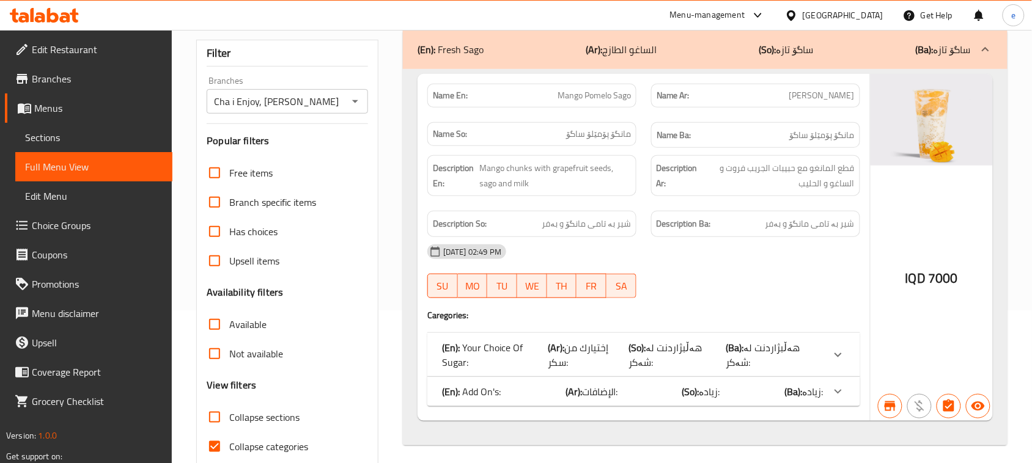
type input "Mango Pomelo Sago"
click at [358, 102] on icon "Open" at bounding box center [355, 101] width 15 height 15
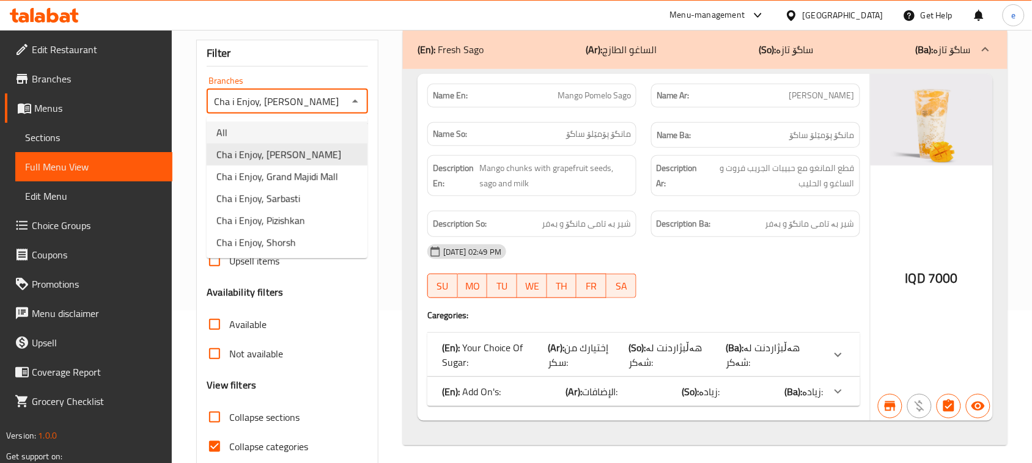
click at [251, 133] on li "All" at bounding box center [287, 133] width 161 height 22
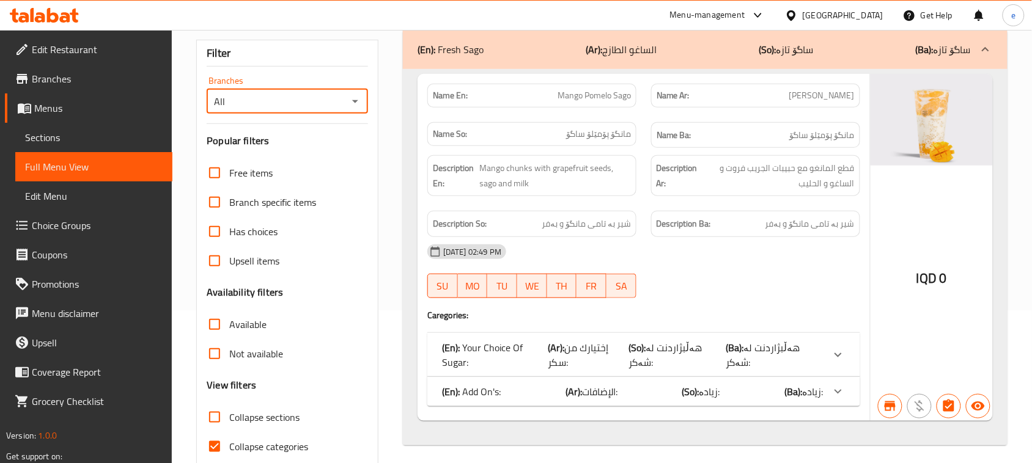
click at [356, 98] on icon "Open" at bounding box center [355, 101] width 15 height 15
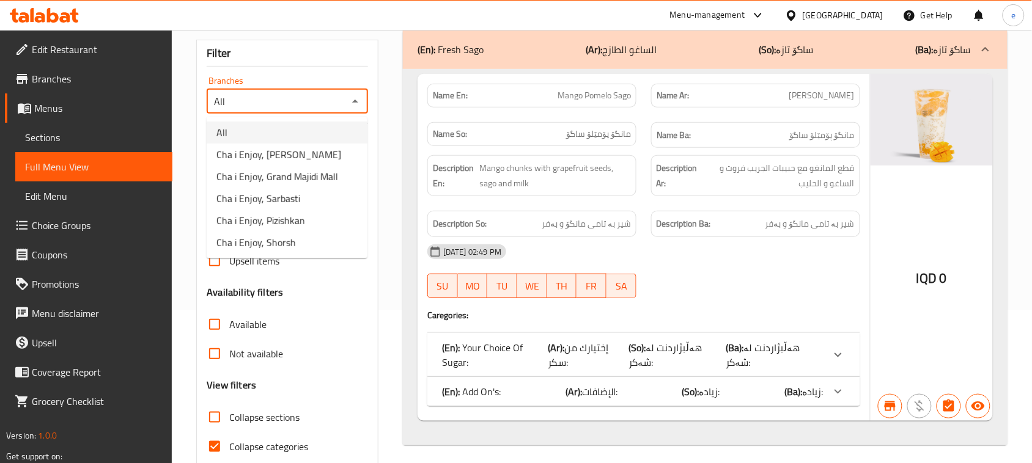
click at [268, 163] on li "Cha i Enjoy, Naz Naz" at bounding box center [287, 155] width 161 height 22
type input "Cha i Enjoy, Naz Naz"
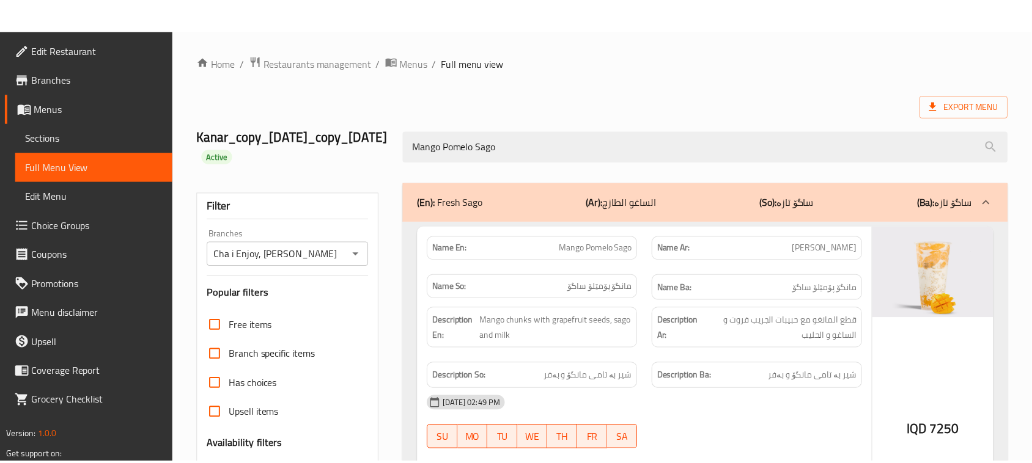
scroll to position [205, 0]
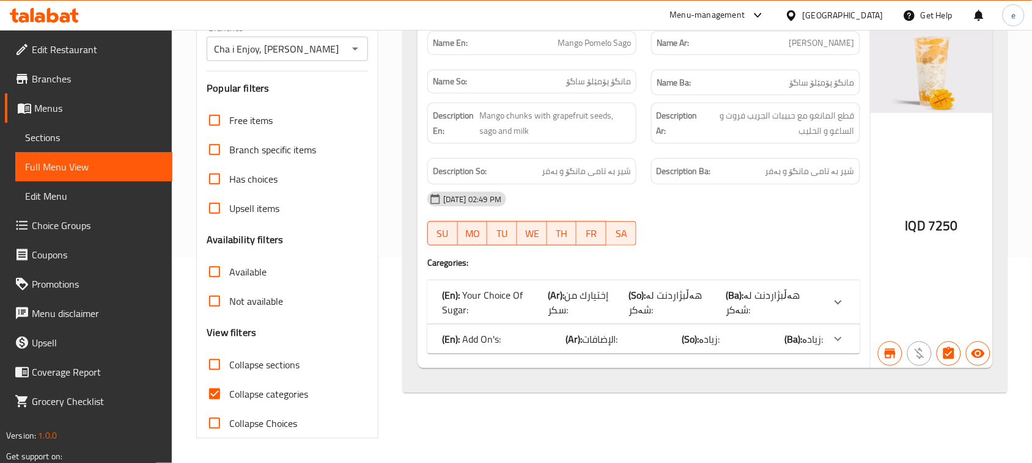
click at [32, 13] on icon at bounding box center [33, 15] width 4 height 14
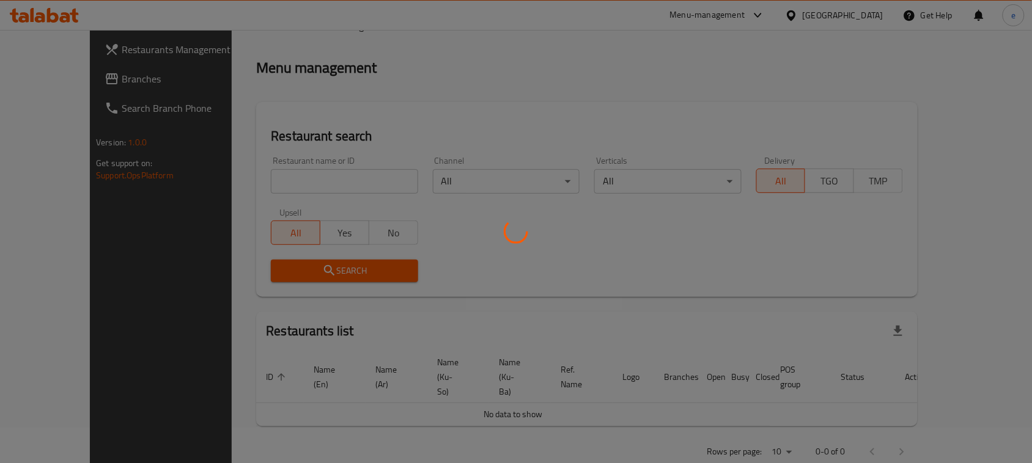
scroll to position [169, 0]
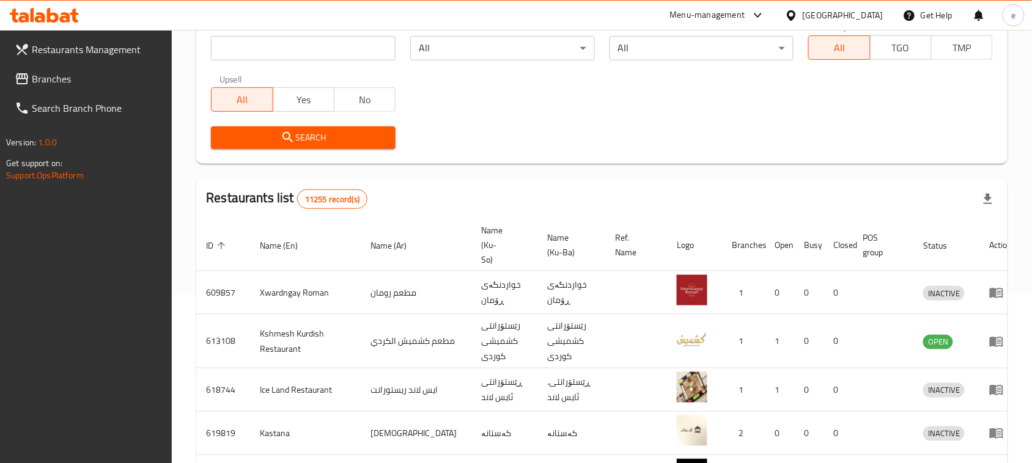
click at [298, 57] on input "search" at bounding box center [303, 48] width 185 height 24
paste input "Gzngi twy [PERSON_NAME]"
click button "Search" at bounding box center [303, 138] width 185 height 23
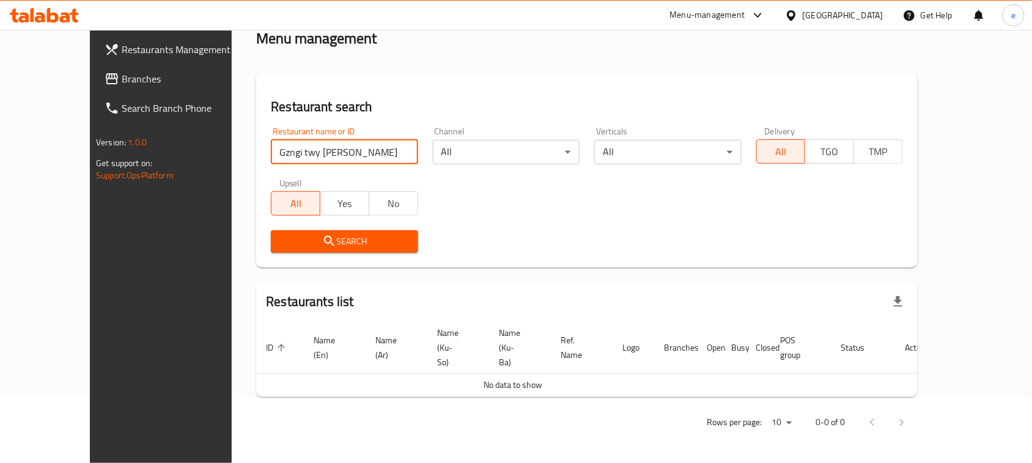
scroll to position [35, 0]
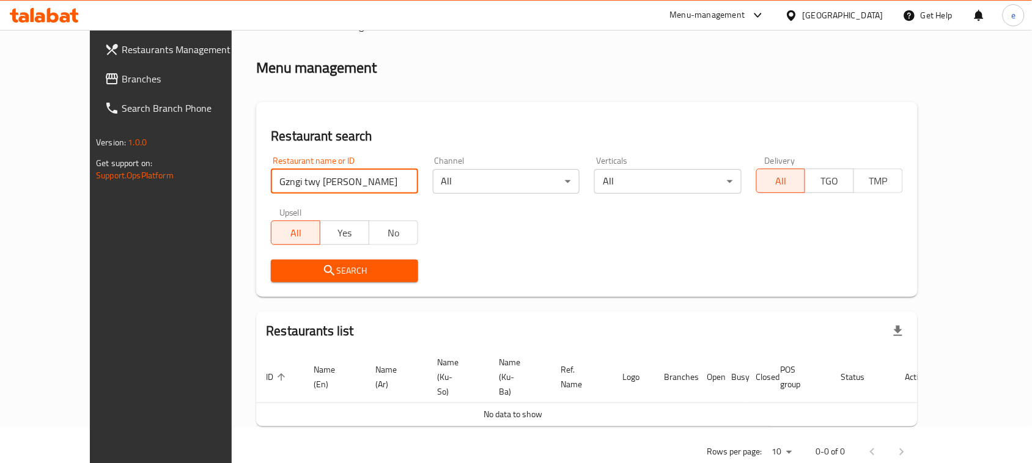
click button "Search" at bounding box center [344, 271] width 147 height 23
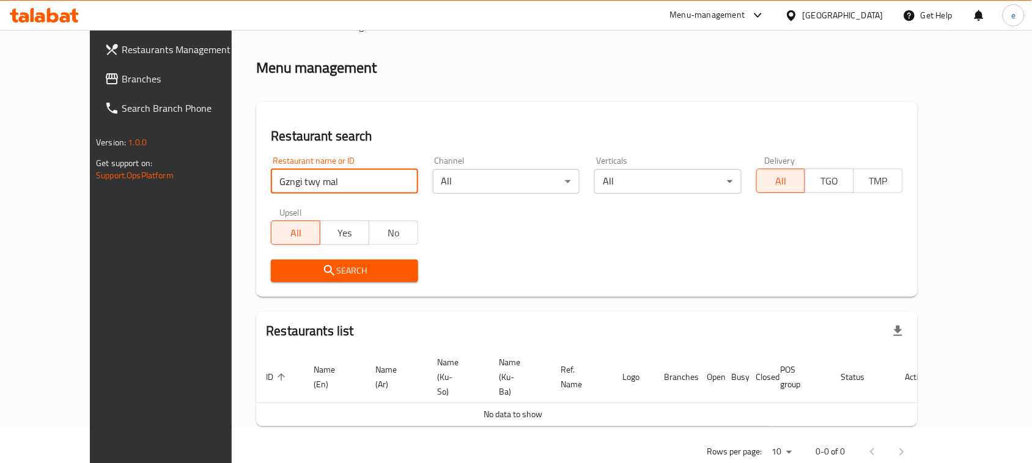
click button "Search" at bounding box center [344, 271] width 147 height 23
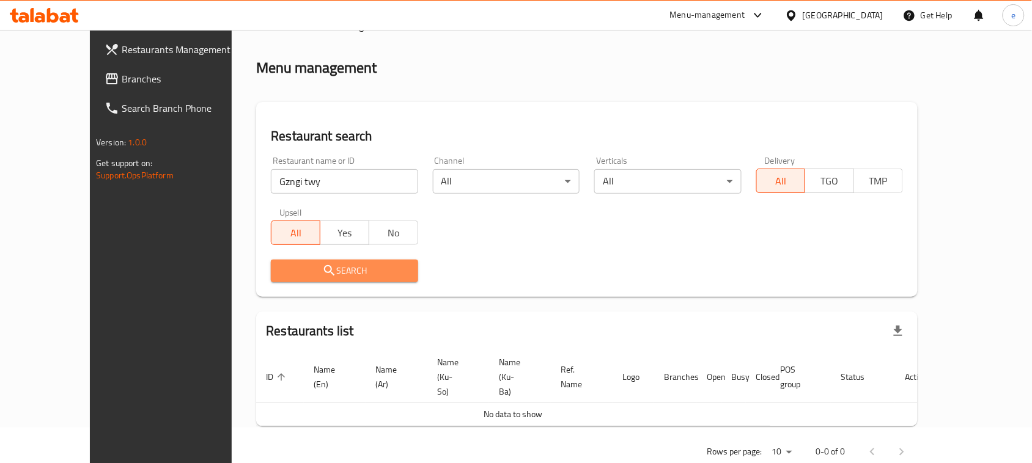
click at [271, 261] on button "Search" at bounding box center [344, 271] width 147 height 23
click at [306, 185] on input "Gzngi twy" at bounding box center [344, 181] width 147 height 24
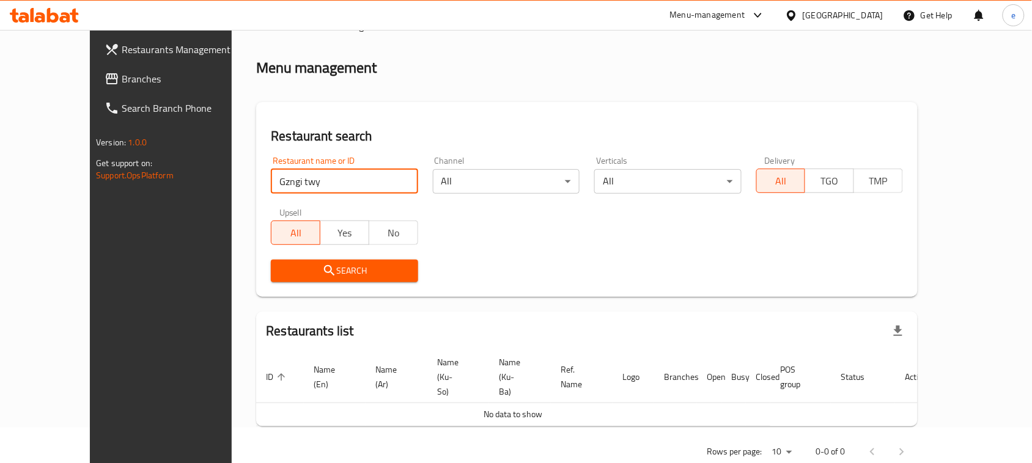
click at [554, 276] on div "Search" at bounding box center [586, 270] width 647 height 37
click at [306, 175] on input "Gzngi twy" at bounding box center [344, 181] width 147 height 24
click button "Search" at bounding box center [344, 271] width 147 height 23
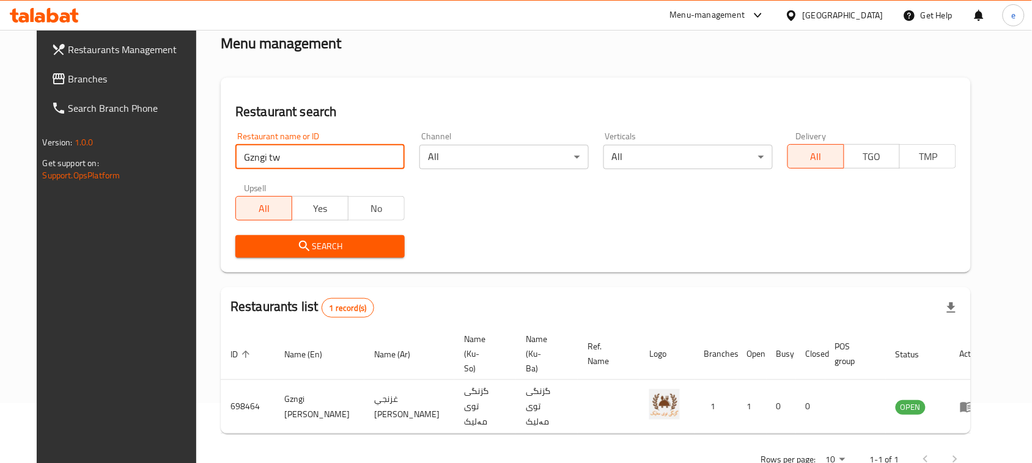
scroll to position [72, 0]
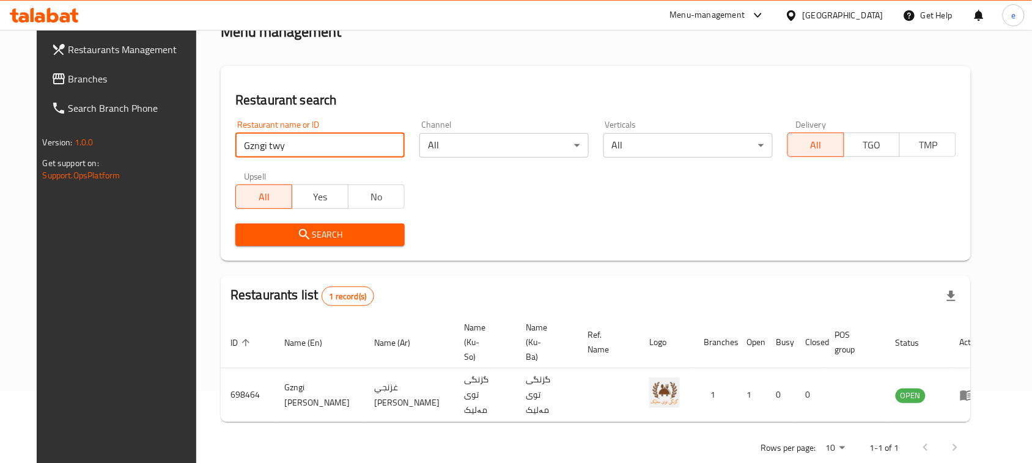
type input "Gzngi twy"
click button "Search" at bounding box center [319, 235] width 169 height 23
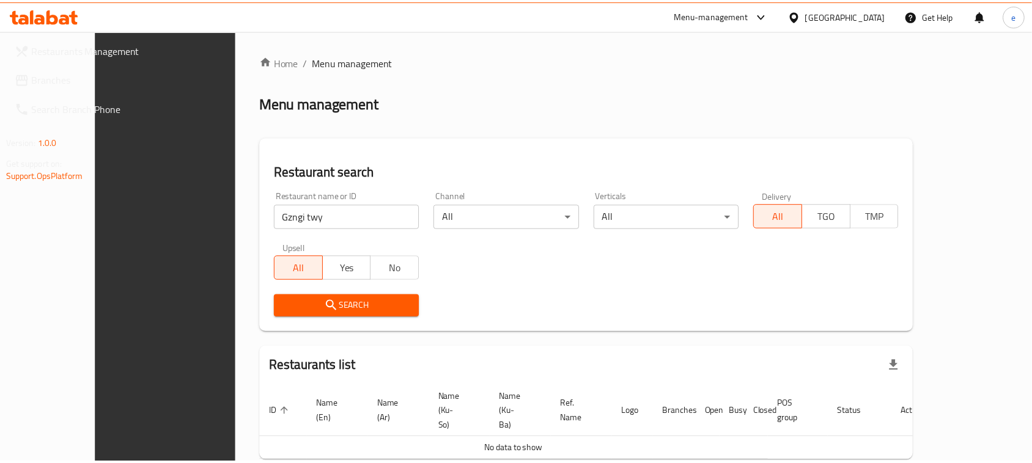
scroll to position [35, 0]
